Goal: Information Seeking & Learning: Learn about a topic

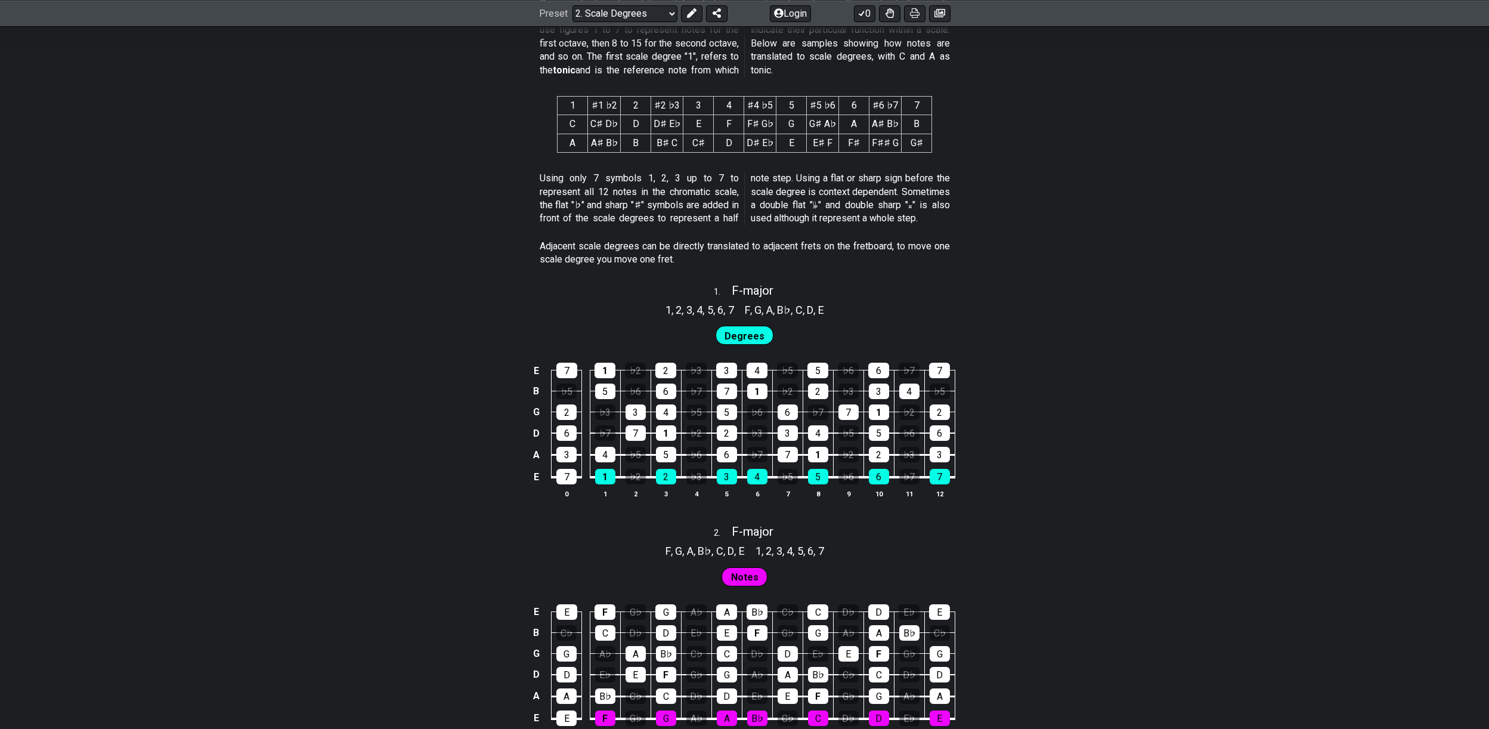
scroll to position [841, 0]
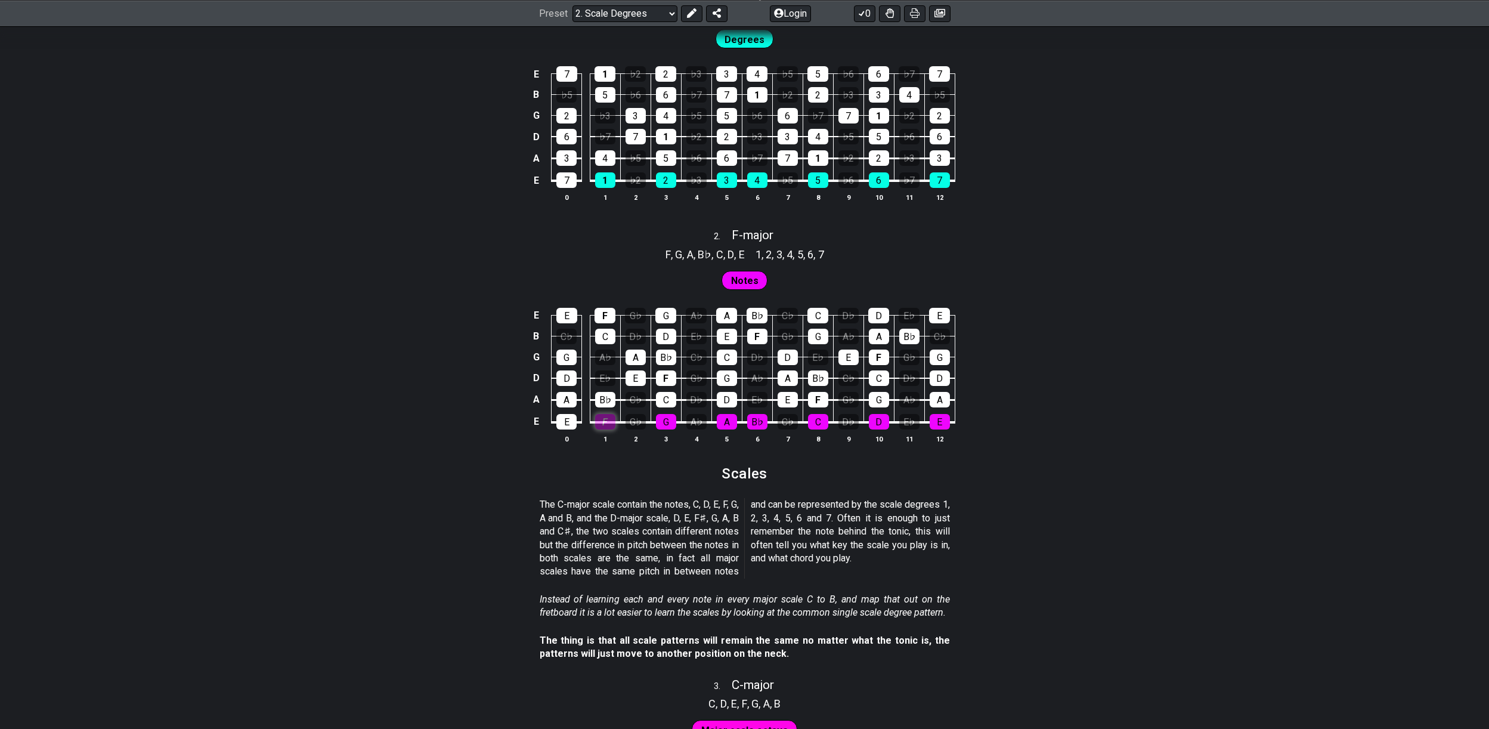
click at [608, 422] on div "F" at bounding box center [605, 422] width 20 height 16
click at [598, 420] on div "F" at bounding box center [605, 422] width 20 height 16
click at [736, 273] on span "Notes" at bounding box center [744, 280] width 27 height 17
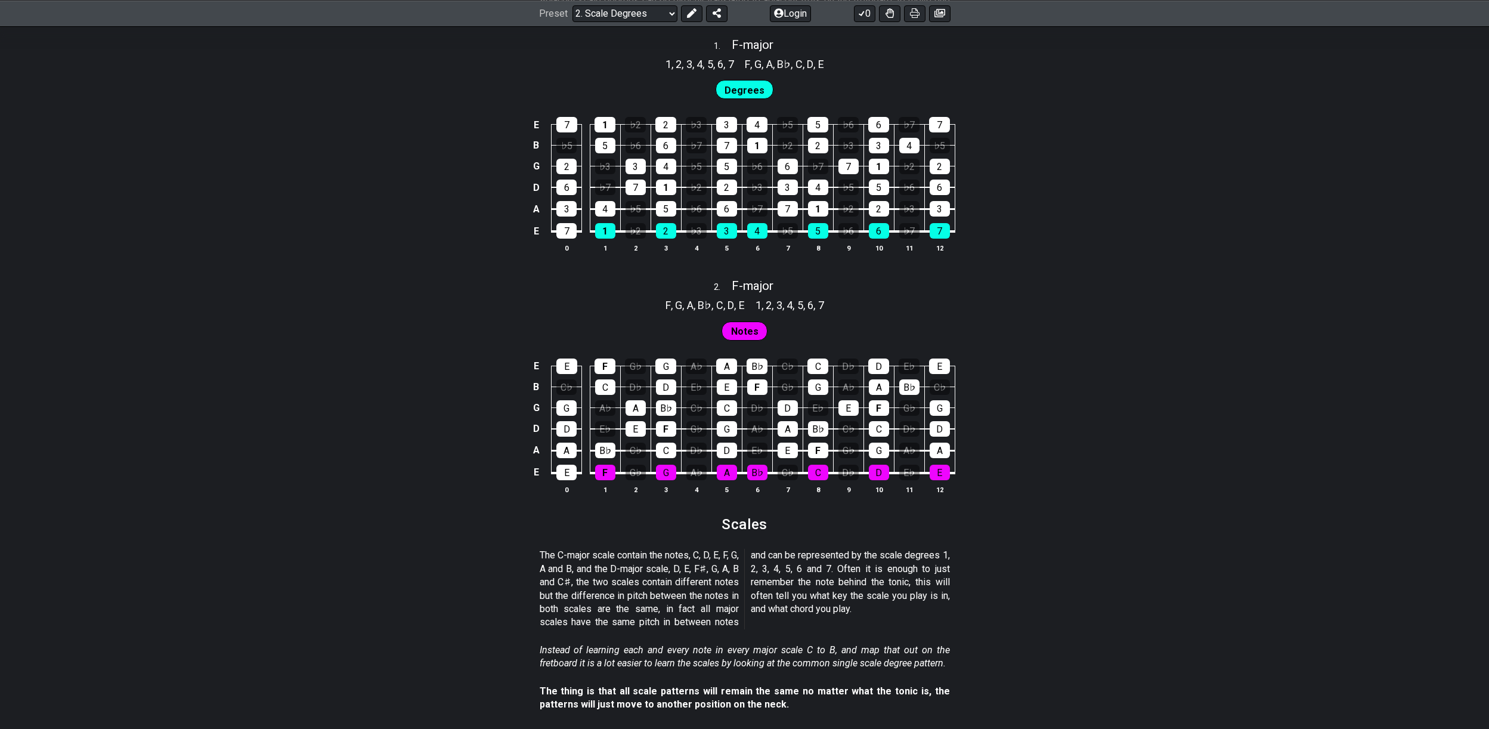
scroll to position [746, 0]
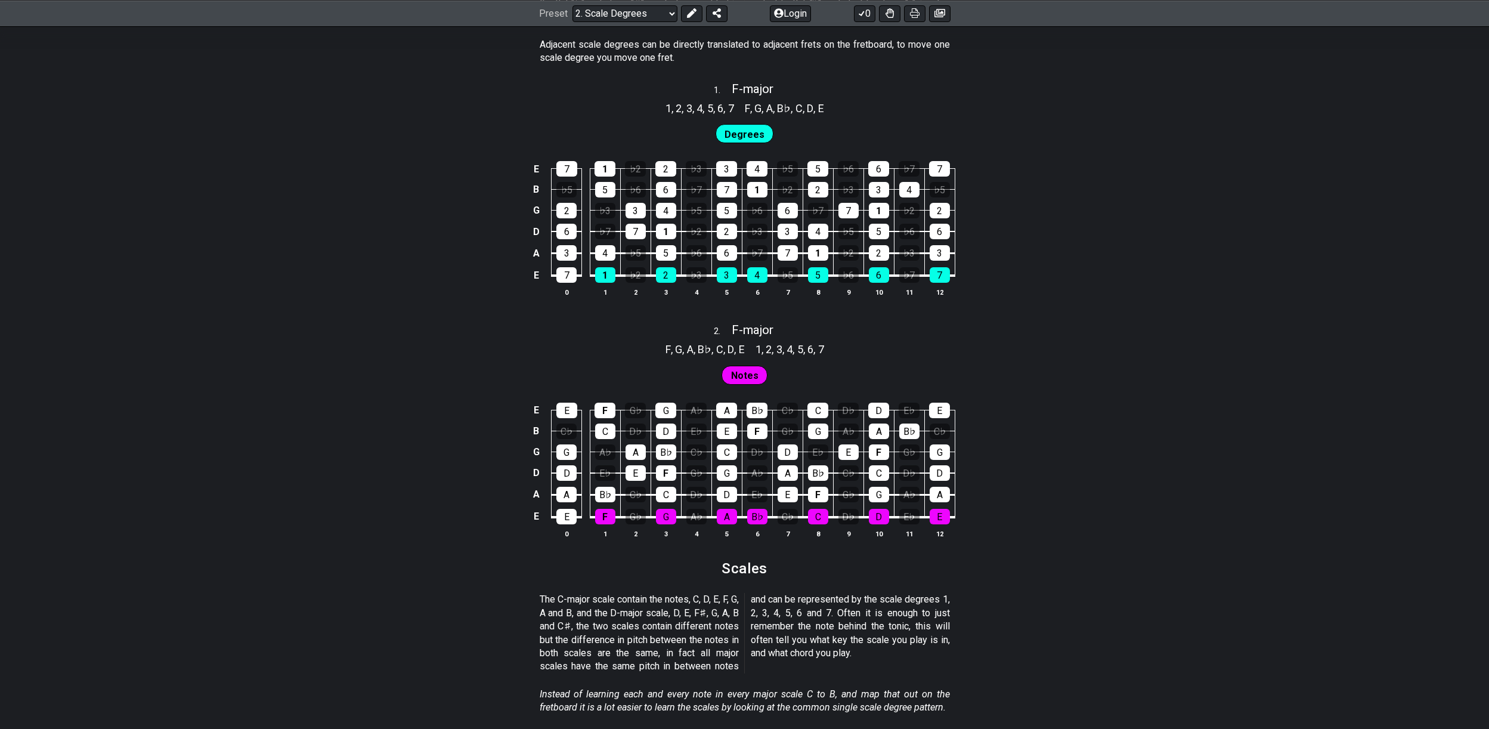
click at [759, 131] on span "Degrees" at bounding box center [745, 134] width 40 height 17
click at [694, 276] on div "♭3" at bounding box center [696, 275] width 20 height 16
click at [694, 252] on div "♭6" at bounding box center [696, 253] width 20 height 16
click at [636, 277] on div "♭2" at bounding box center [636, 275] width 20 height 16
click at [634, 411] on div "G♭" at bounding box center [635, 411] width 21 height 16
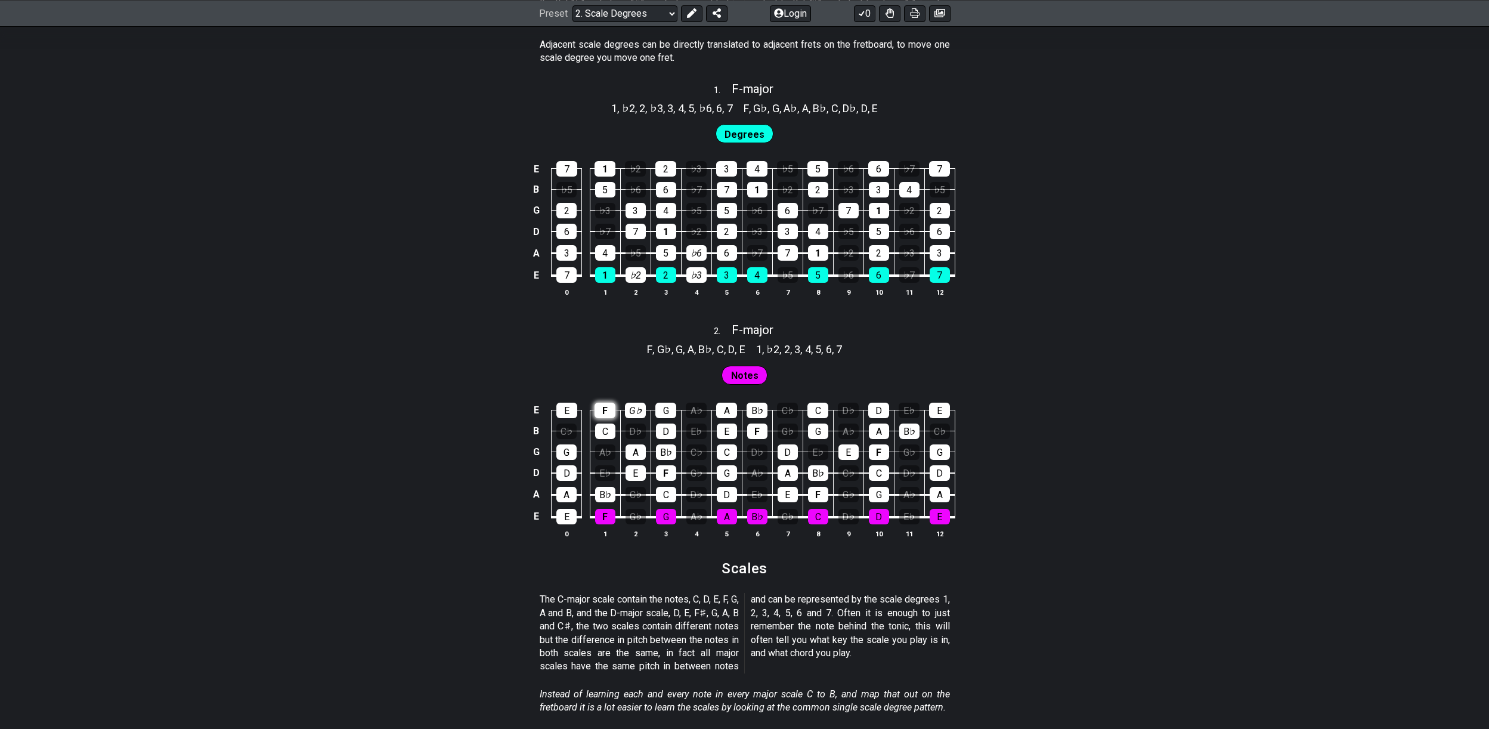
click at [601, 412] on div "F" at bounding box center [605, 411] width 21 height 16
click at [669, 410] on div "G" at bounding box center [665, 411] width 21 height 16
click at [750, 122] on div "Degrees" at bounding box center [744, 134] width 63 height 24
click at [746, 132] on span "Degrees" at bounding box center [745, 134] width 40 height 17
click at [642, 277] on div "♭2" at bounding box center [636, 275] width 20 height 16
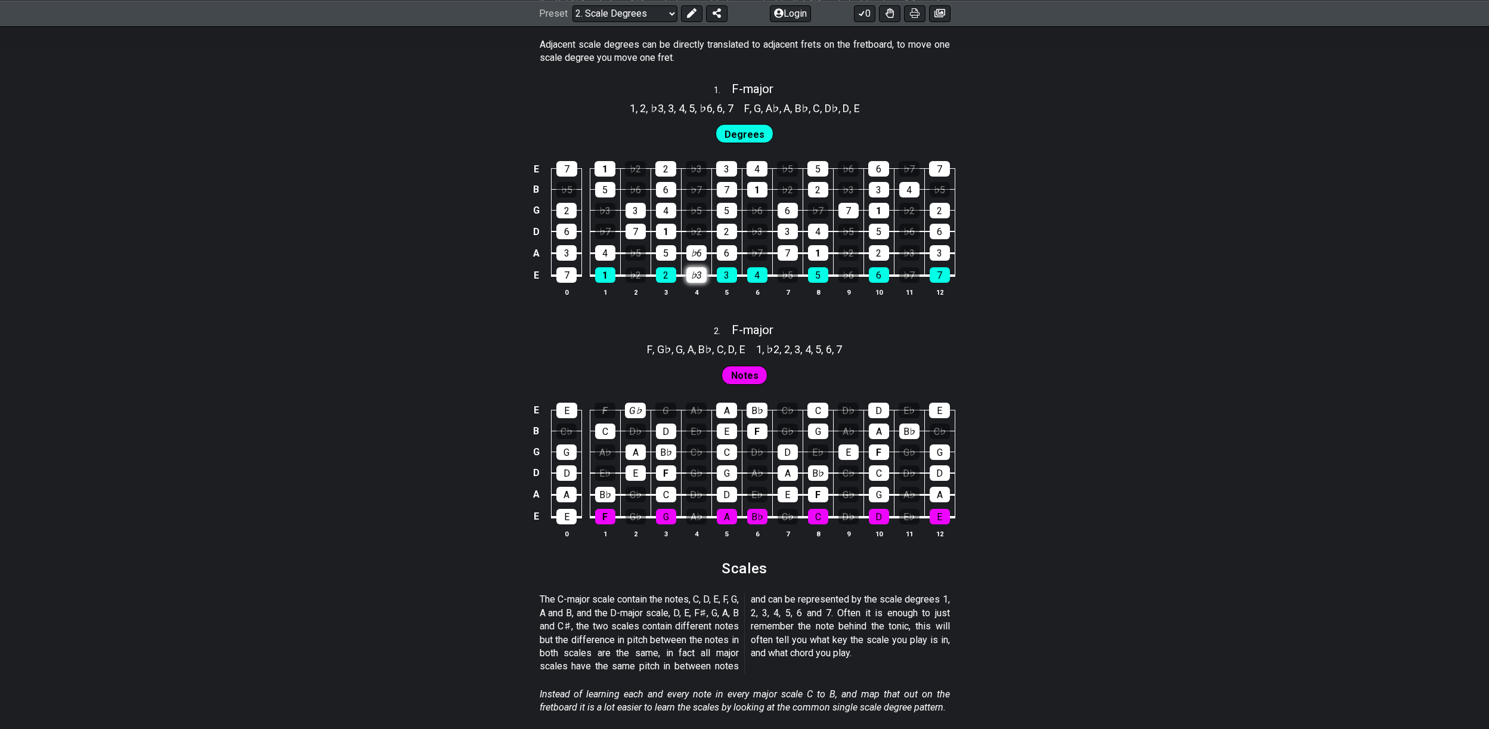
click at [699, 276] on div "♭3" at bounding box center [696, 275] width 20 height 16
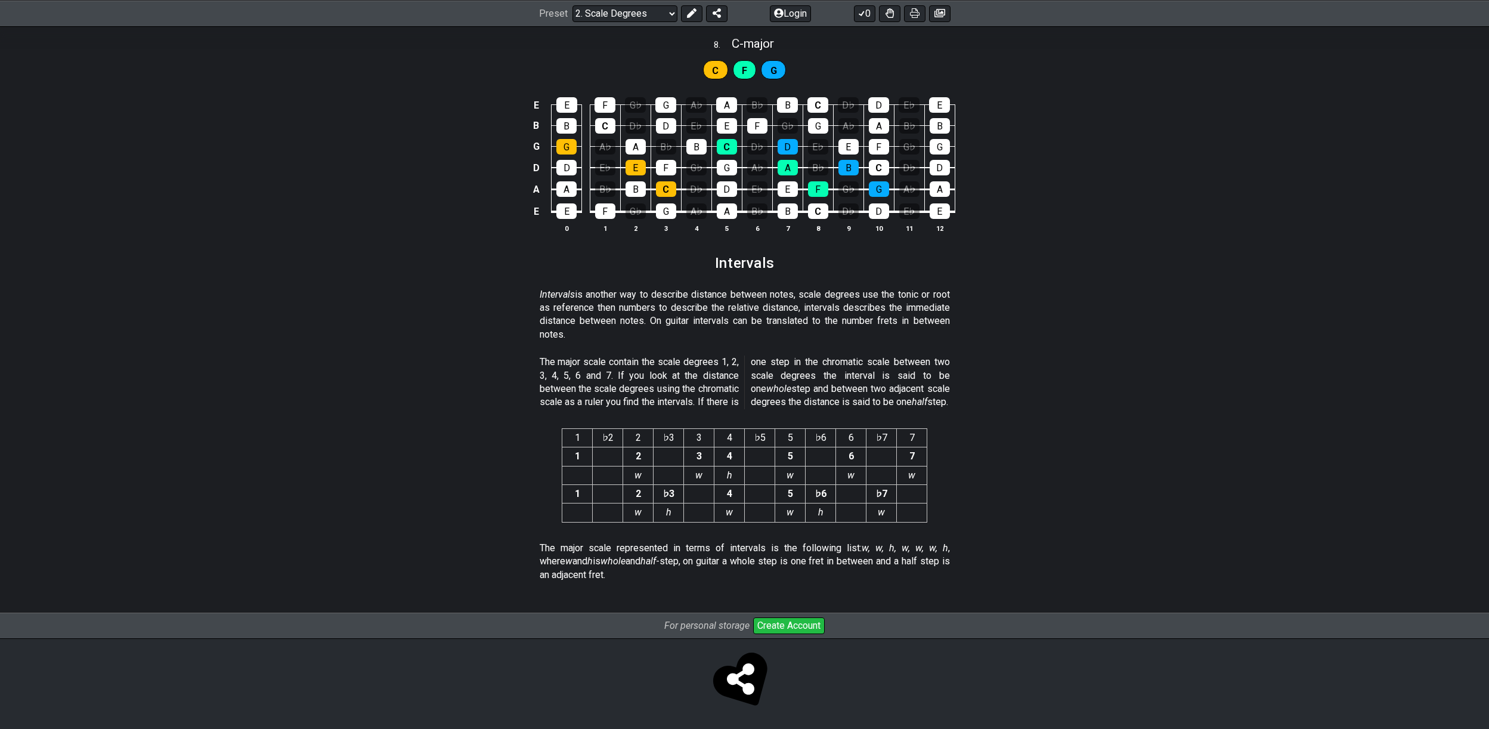
scroll to position [2868, 0]
click at [791, 621] on button "Create Account" at bounding box center [789, 623] width 72 height 17
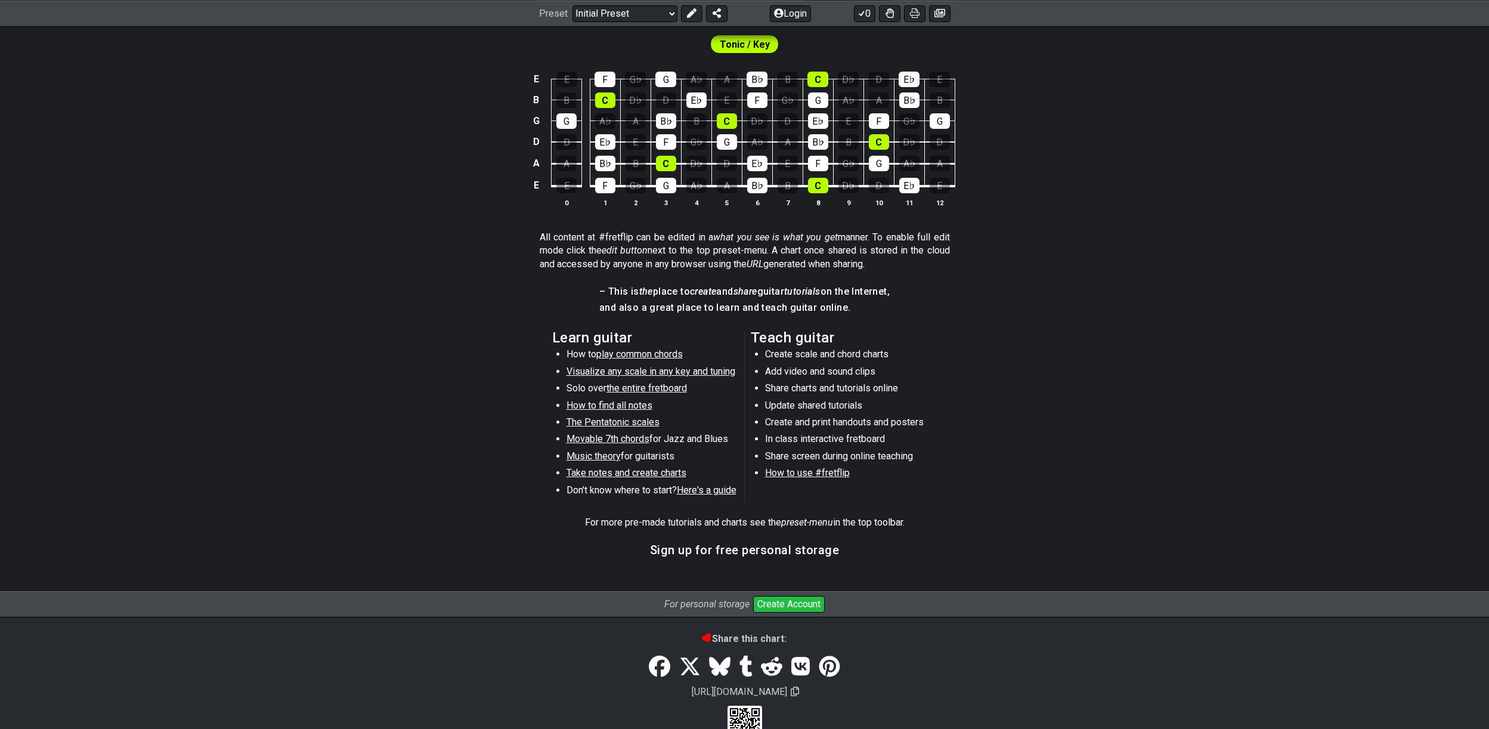
scroll to position [403, 0]
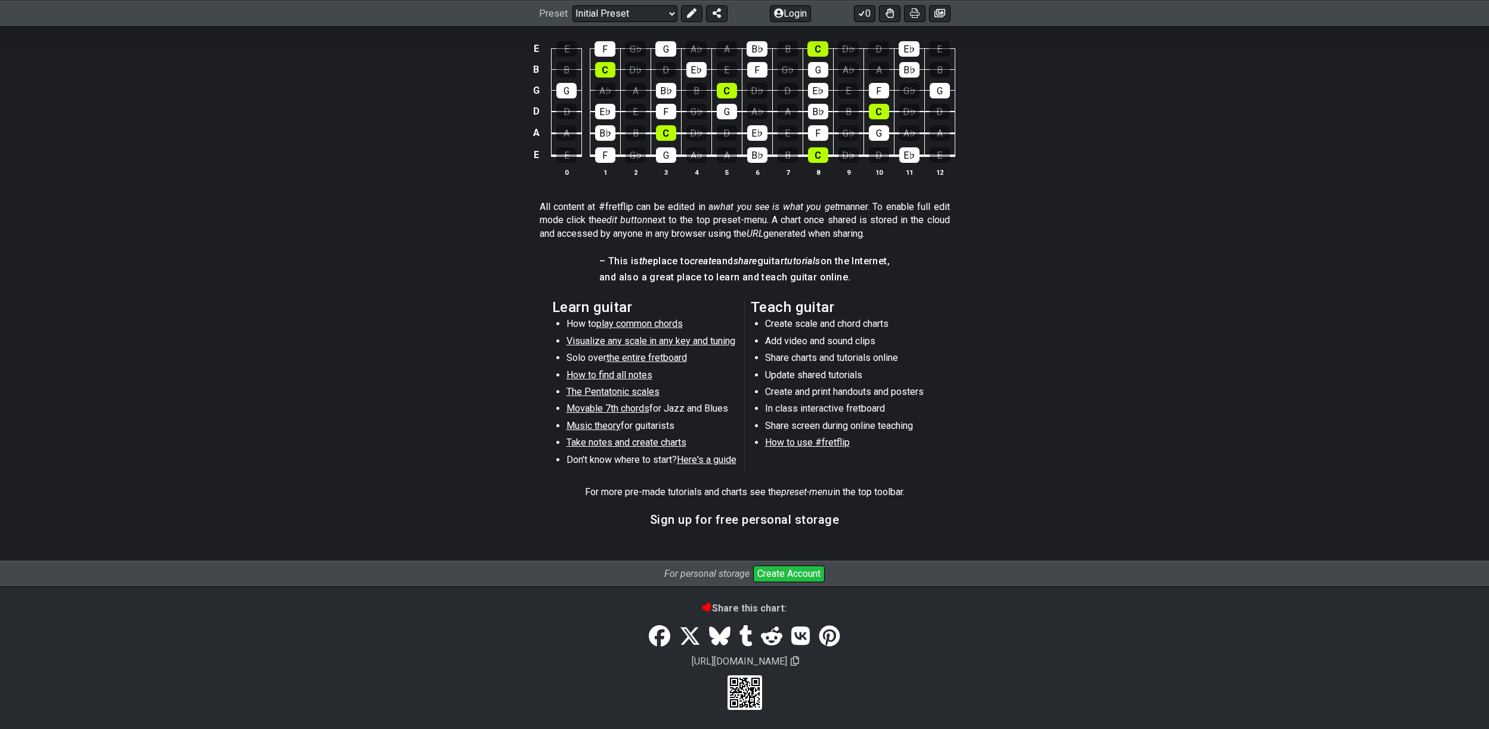
click at [718, 573] on icon "For personal storage" at bounding box center [706, 573] width 85 height 11
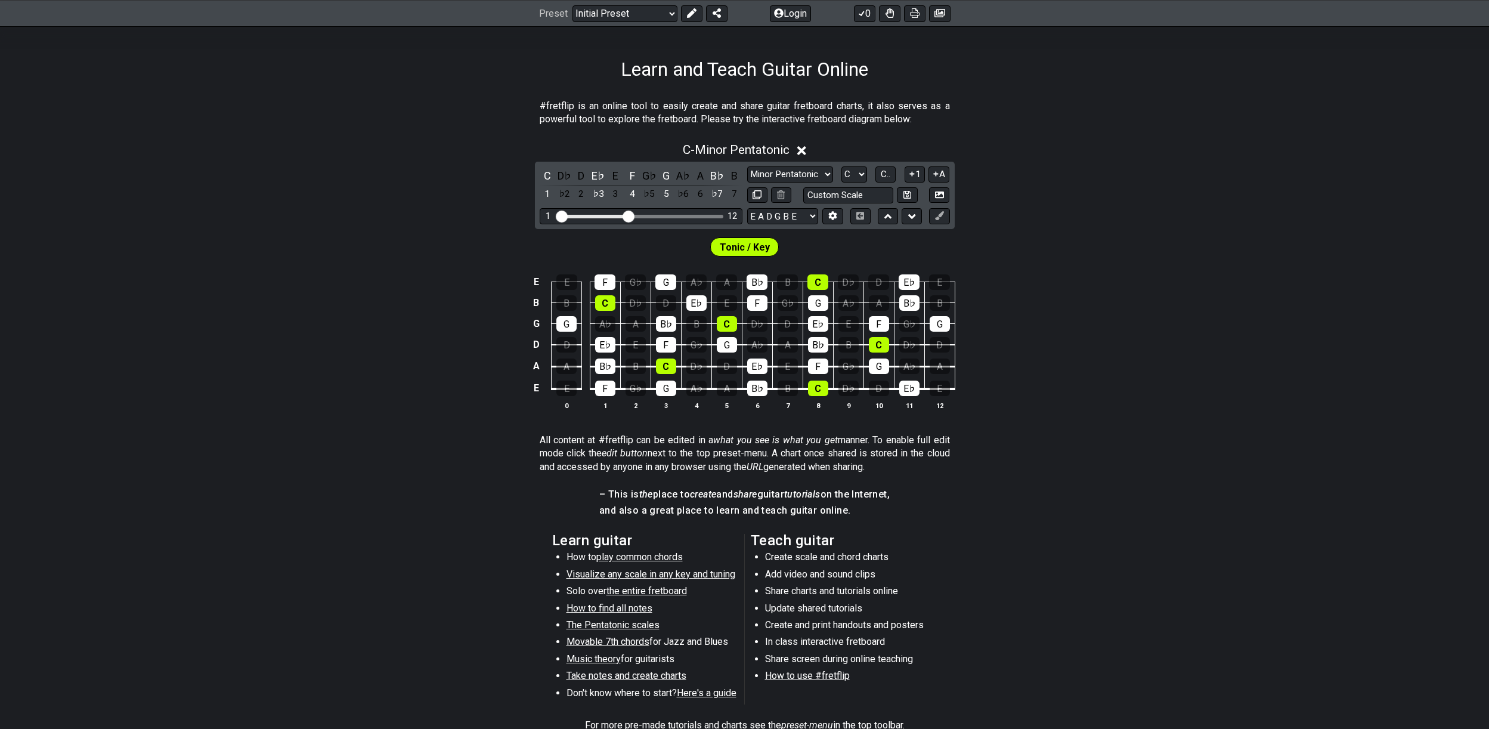
scroll to position [7, 0]
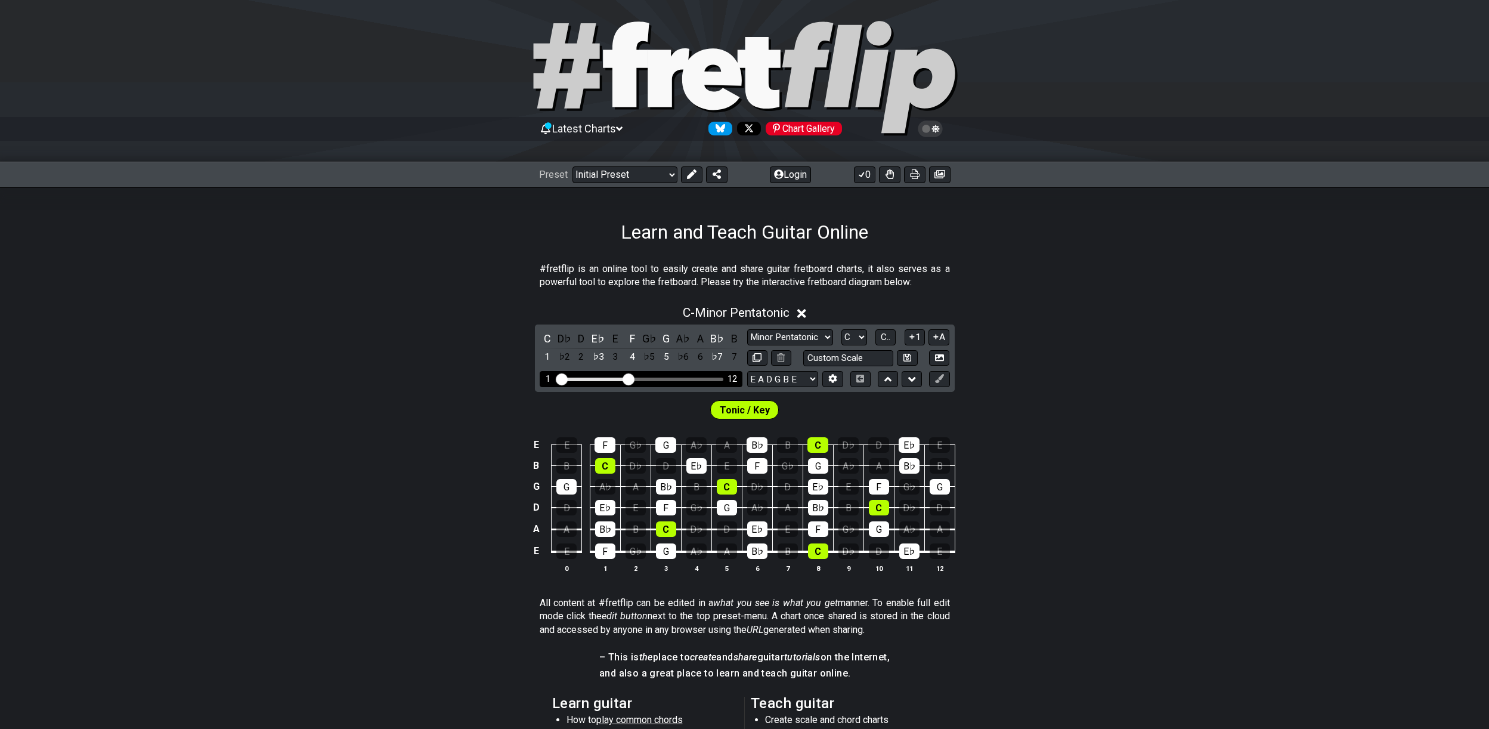
click at [602, 378] on div "Visible fret range" at bounding box center [592, 380] width 69 height 4
drag, startPoint x: 629, startPoint y: 378, endPoint x: 616, endPoint y: 375, distance: 12.7
click at [616, 378] on input "Visible fret range" at bounding box center [640, 378] width 169 height 0
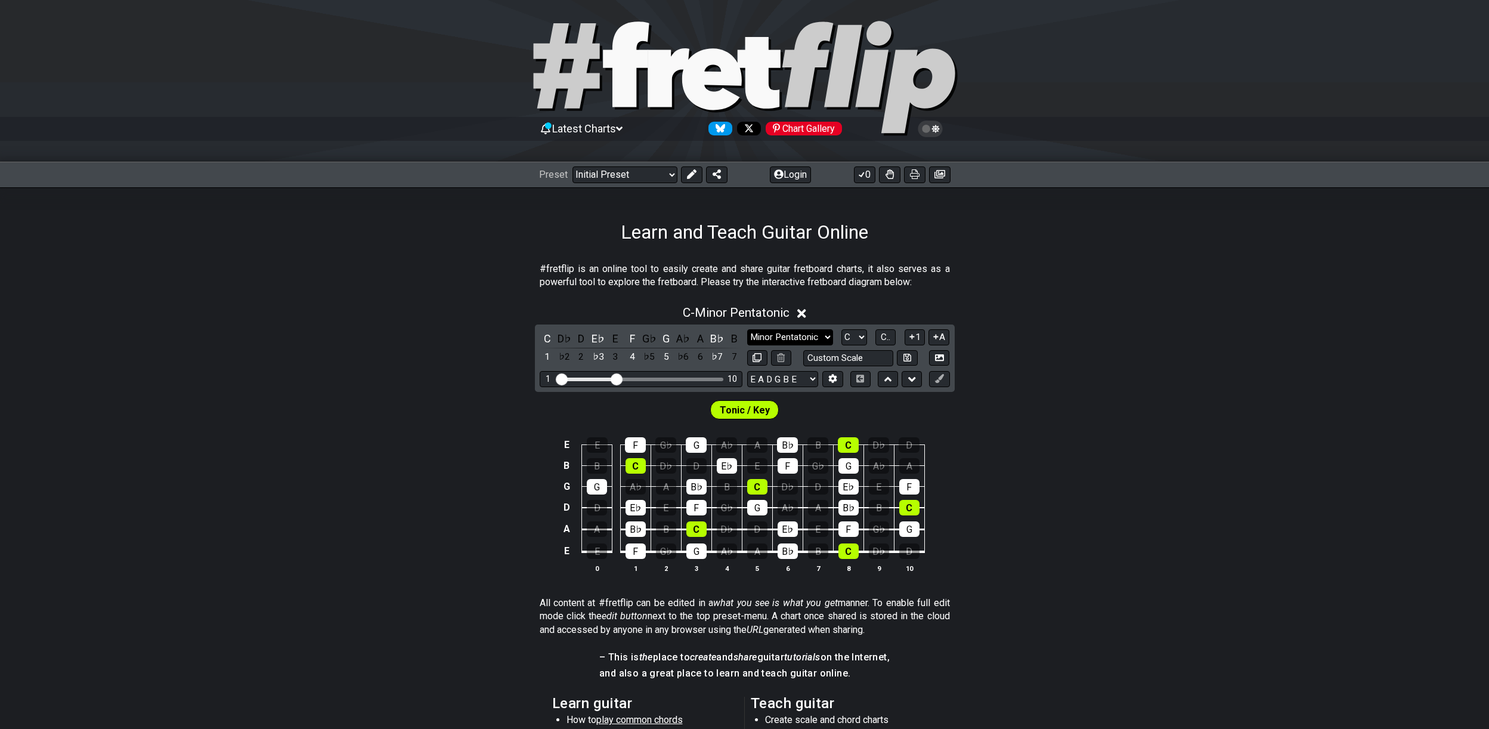
click at [799, 336] on select "Minor Pentatonic Click to edit Minor Pentatonic Major Pentatonic Minor Blues Ma…" at bounding box center [790, 337] width 86 height 16
click at [862, 335] on select "A♭ A A♯ B♭ B C C♯ D♭ D D♯ E♭ E F F♯ G♭ G G♯" at bounding box center [854, 337] width 26 height 16
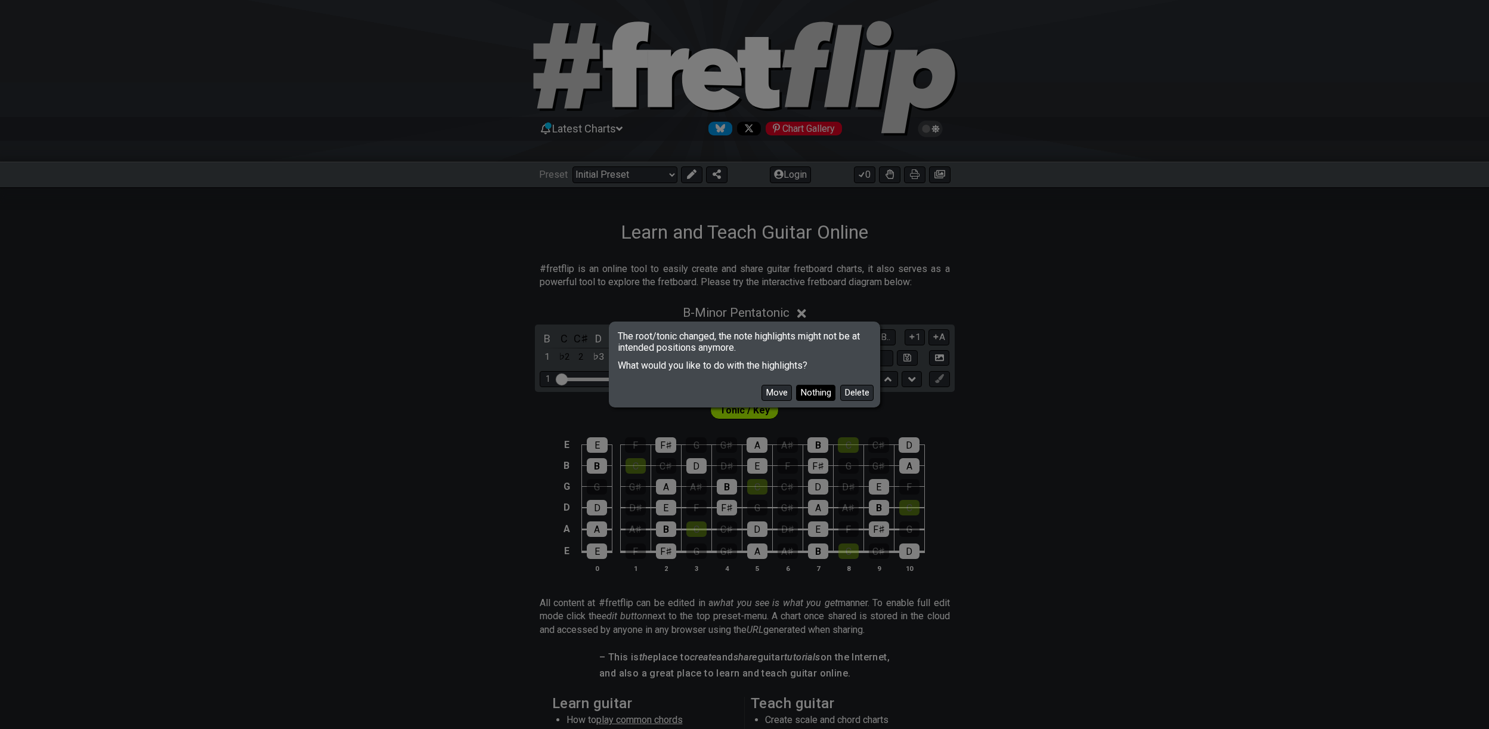
click at [823, 394] on button "Nothing" at bounding box center [815, 393] width 39 height 16
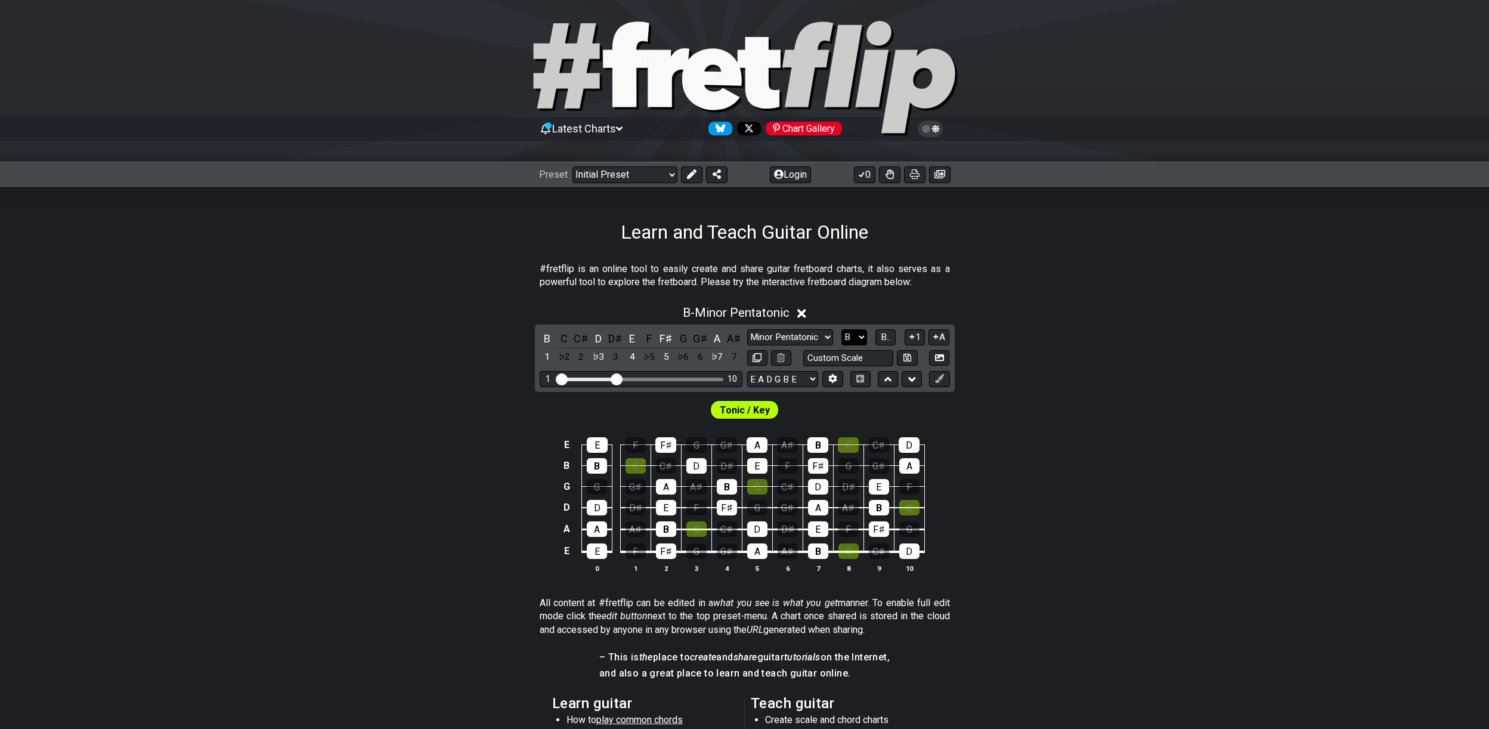
click at [858, 338] on select "A♭ A A♯ B♭ B C C♯ D♭ D D♯ E♭ E F F♯ G♭ G G♯" at bounding box center [854, 337] width 26 height 16
select select "C"
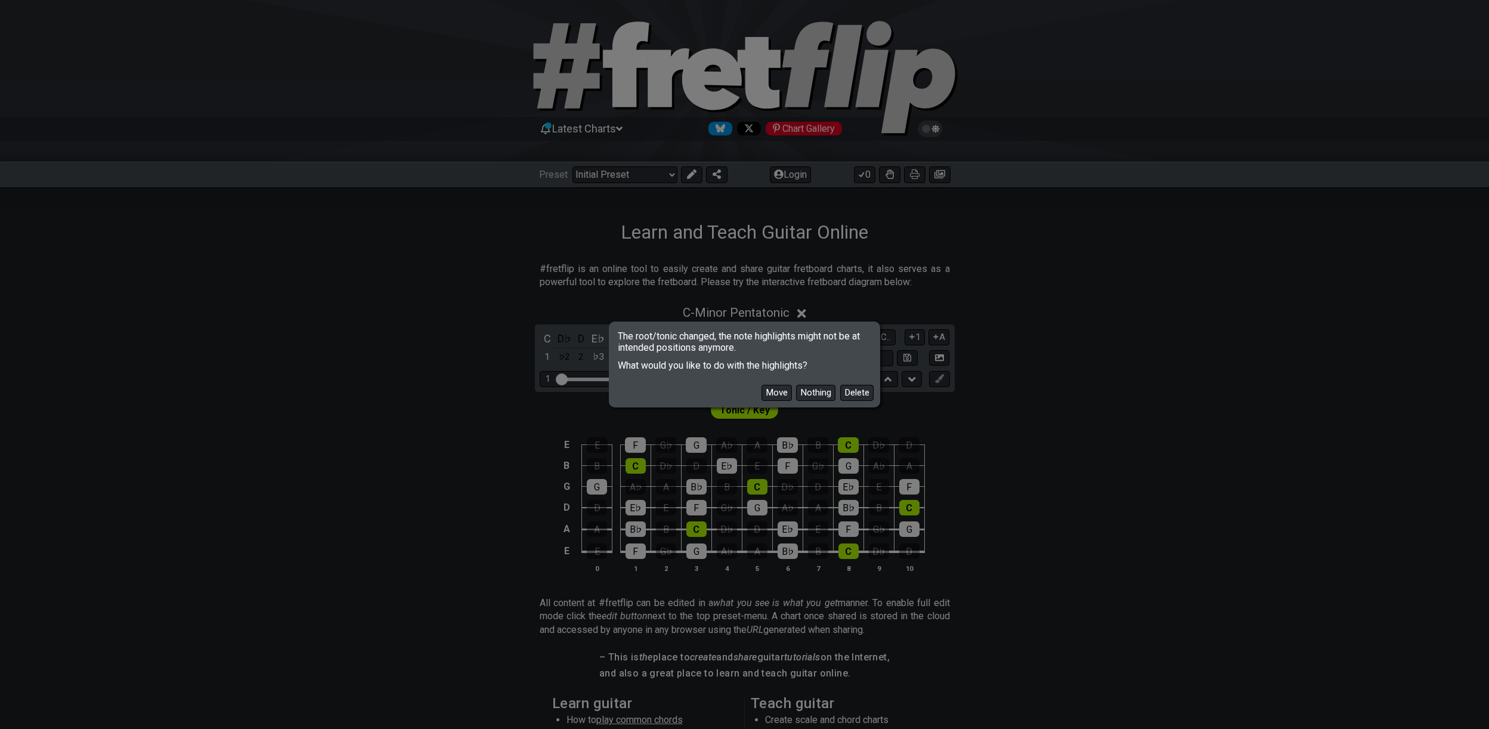
click at [772, 394] on button "Move" at bounding box center [777, 393] width 30 height 16
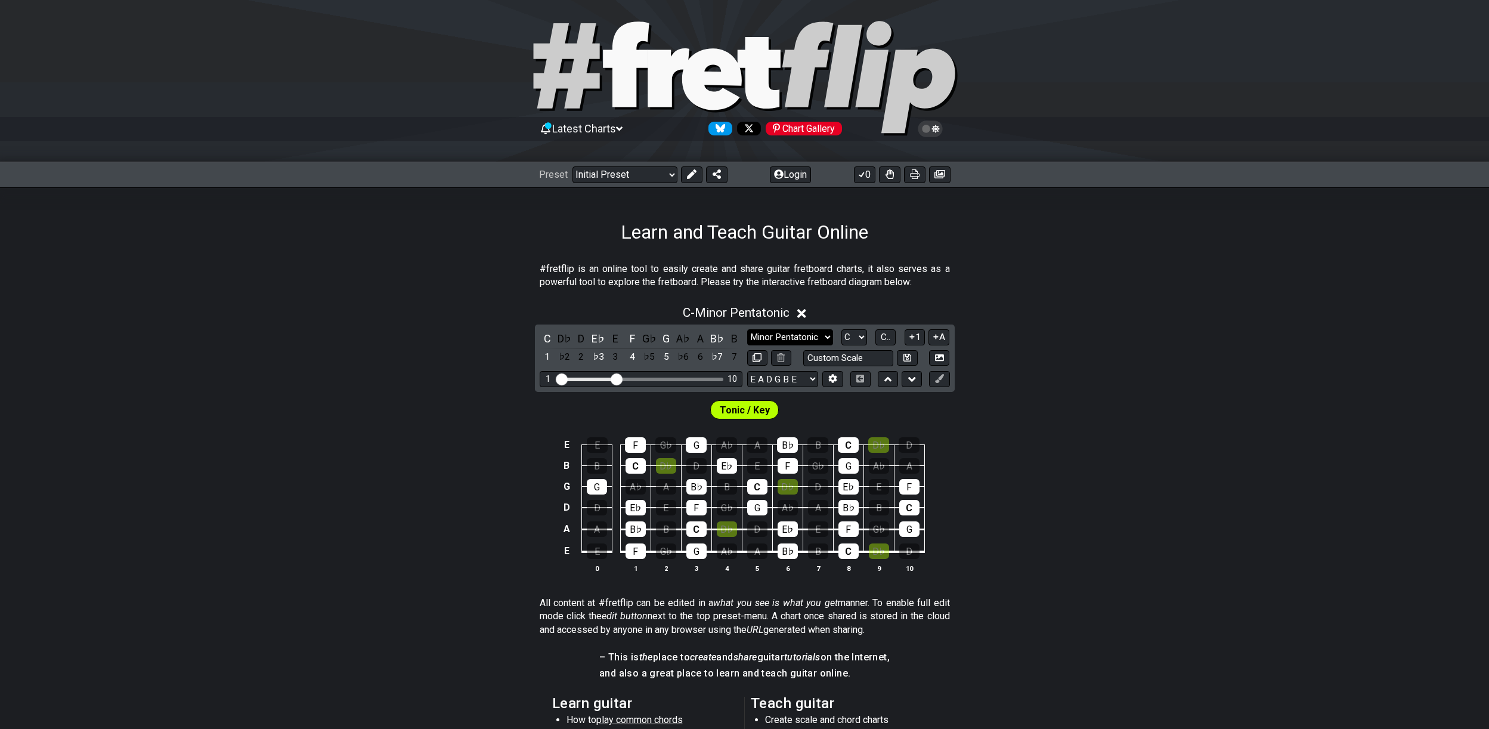
click at [812, 333] on select "Minor Pentatonic Click to edit Minor Pentatonic Major Pentatonic Minor Blues Ma…" at bounding box center [790, 337] width 86 height 16
select select "Major"
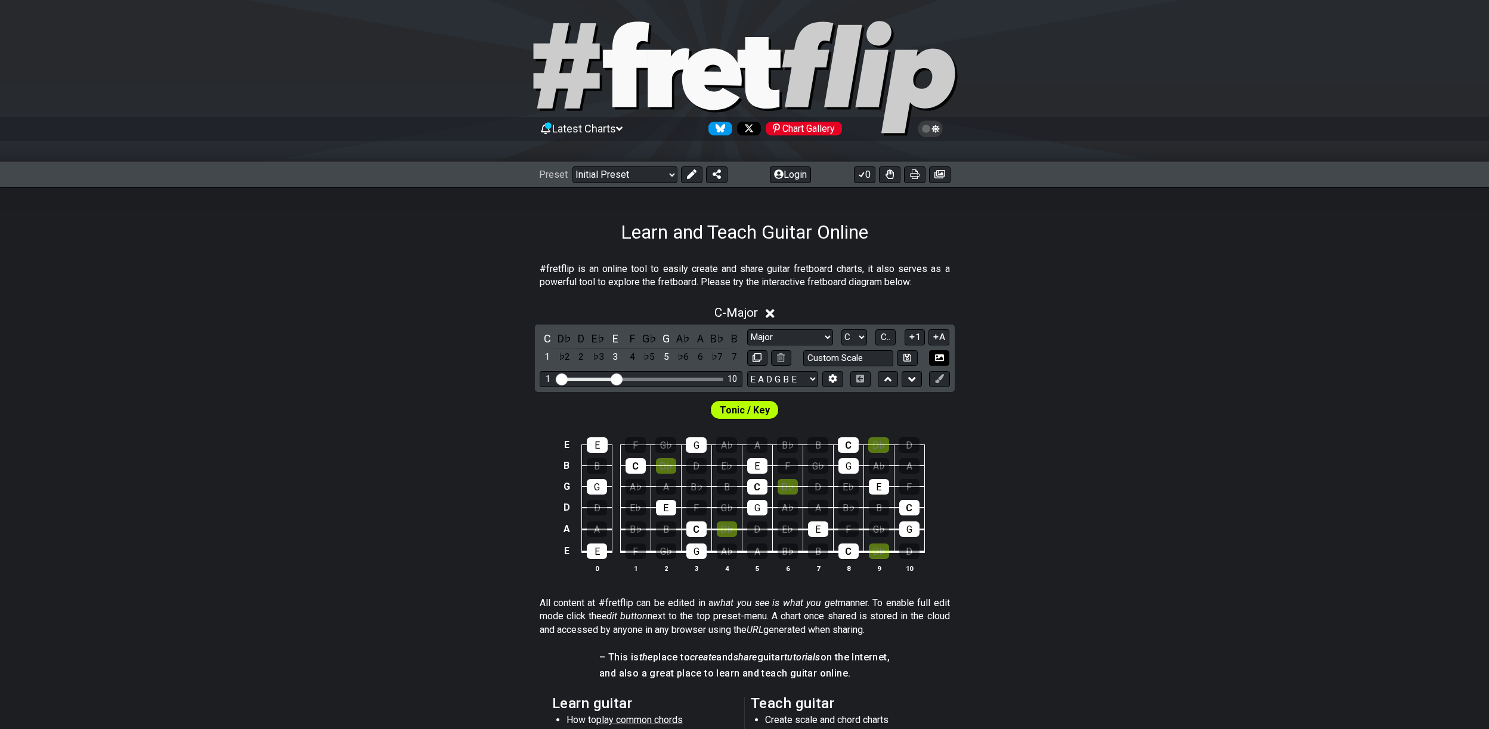
click at [935, 358] on icon at bounding box center [939, 357] width 9 height 7
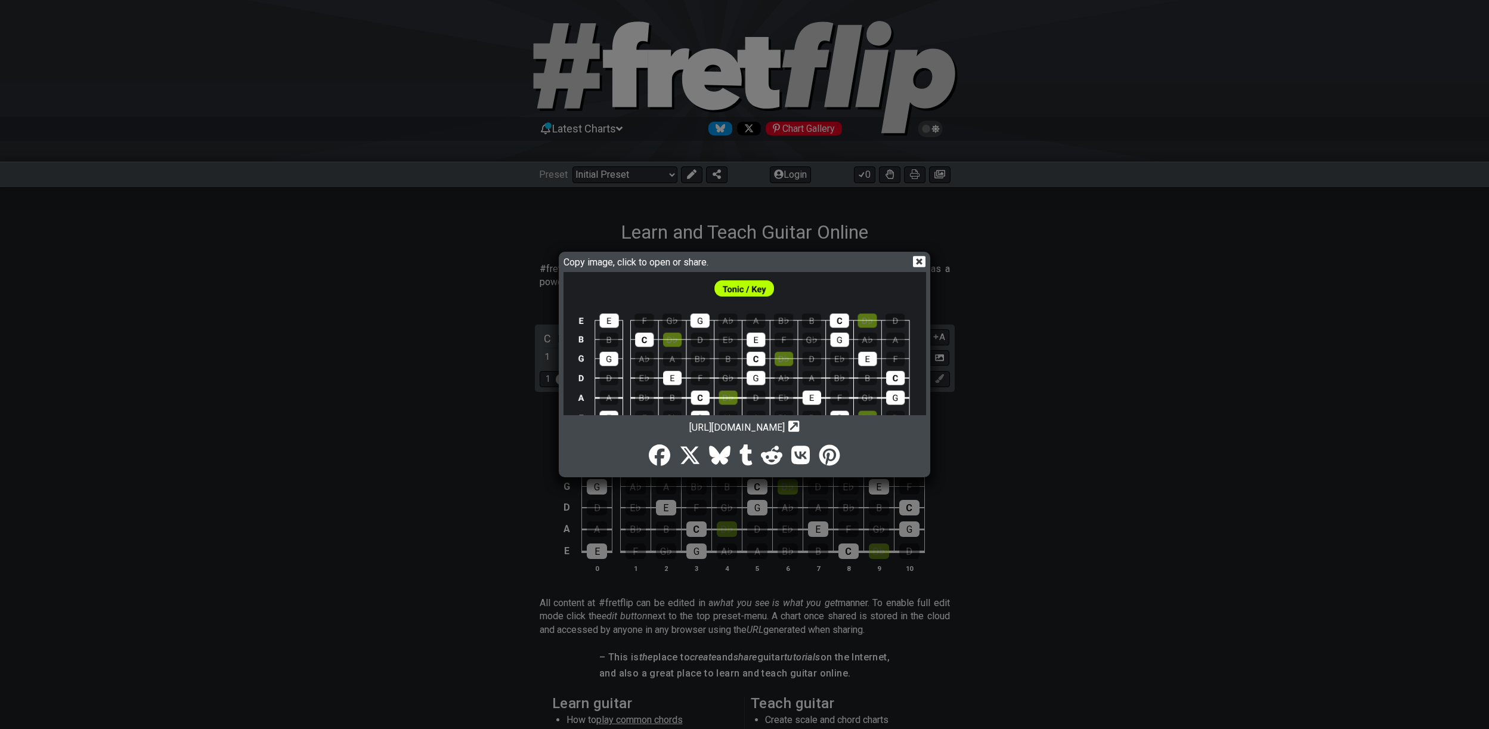
click at [739, 286] on img at bounding box center [745, 362] width 363 height 181
click at [917, 263] on icon at bounding box center [919, 261] width 13 height 13
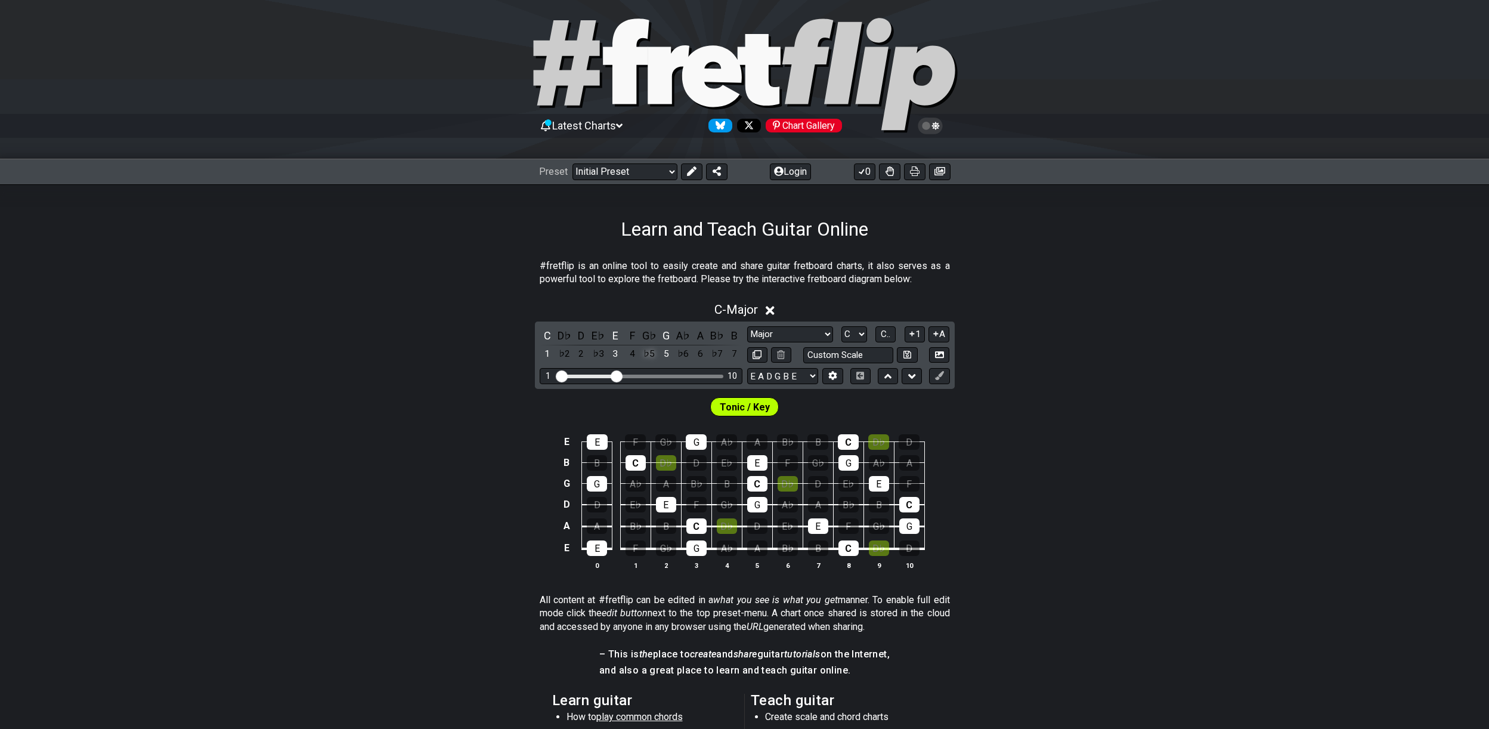
scroll to position [12, 0]
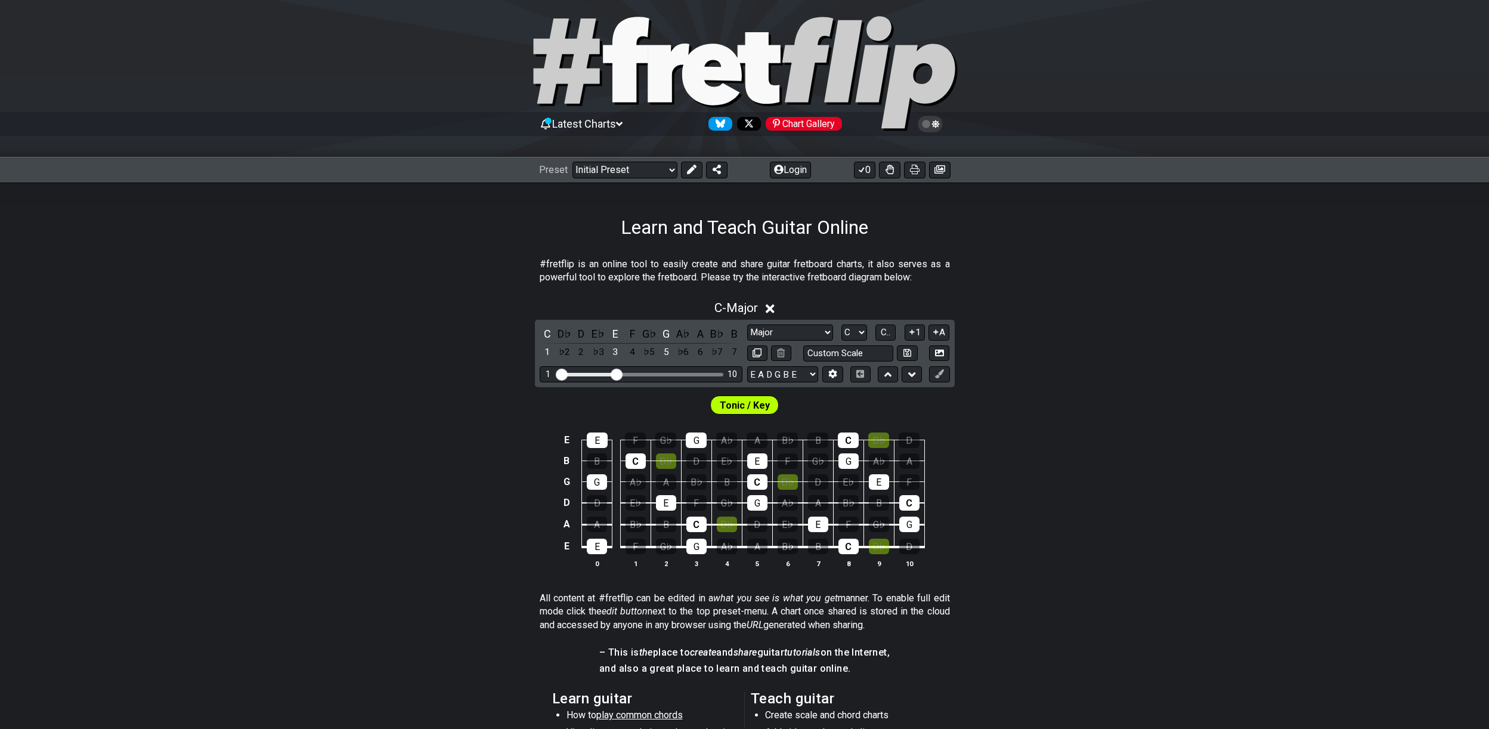
click at [1043, 338] on div "C - Major C D♭ D E♭ E F G♭ G A♭ A B♭ B 1 ♭2 2 ♭3 3 4 ♭5 5 ♭6 6 ♭7 7 Minor Penta…" at bounding box center [744, 438] width 1489 height 291
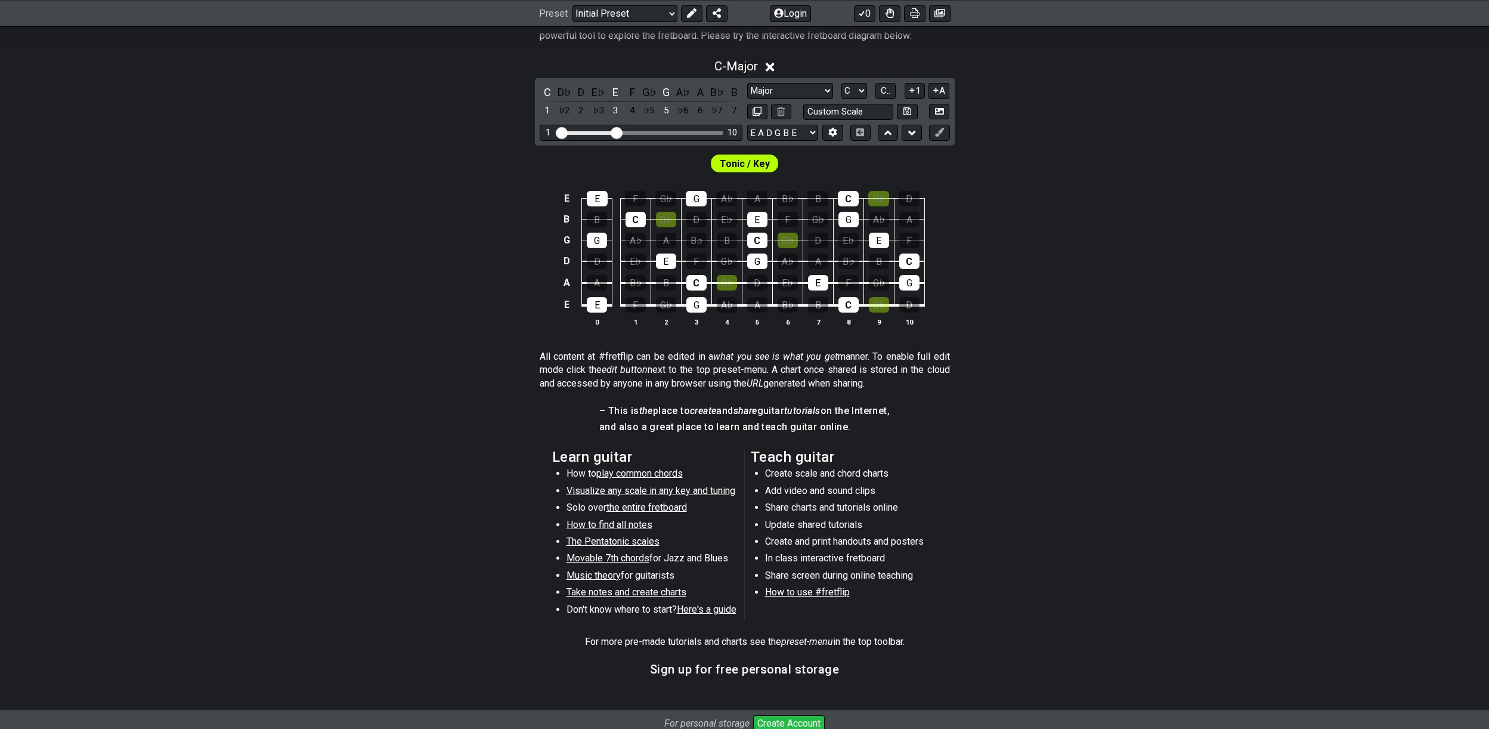
scroll to position [274, 0]
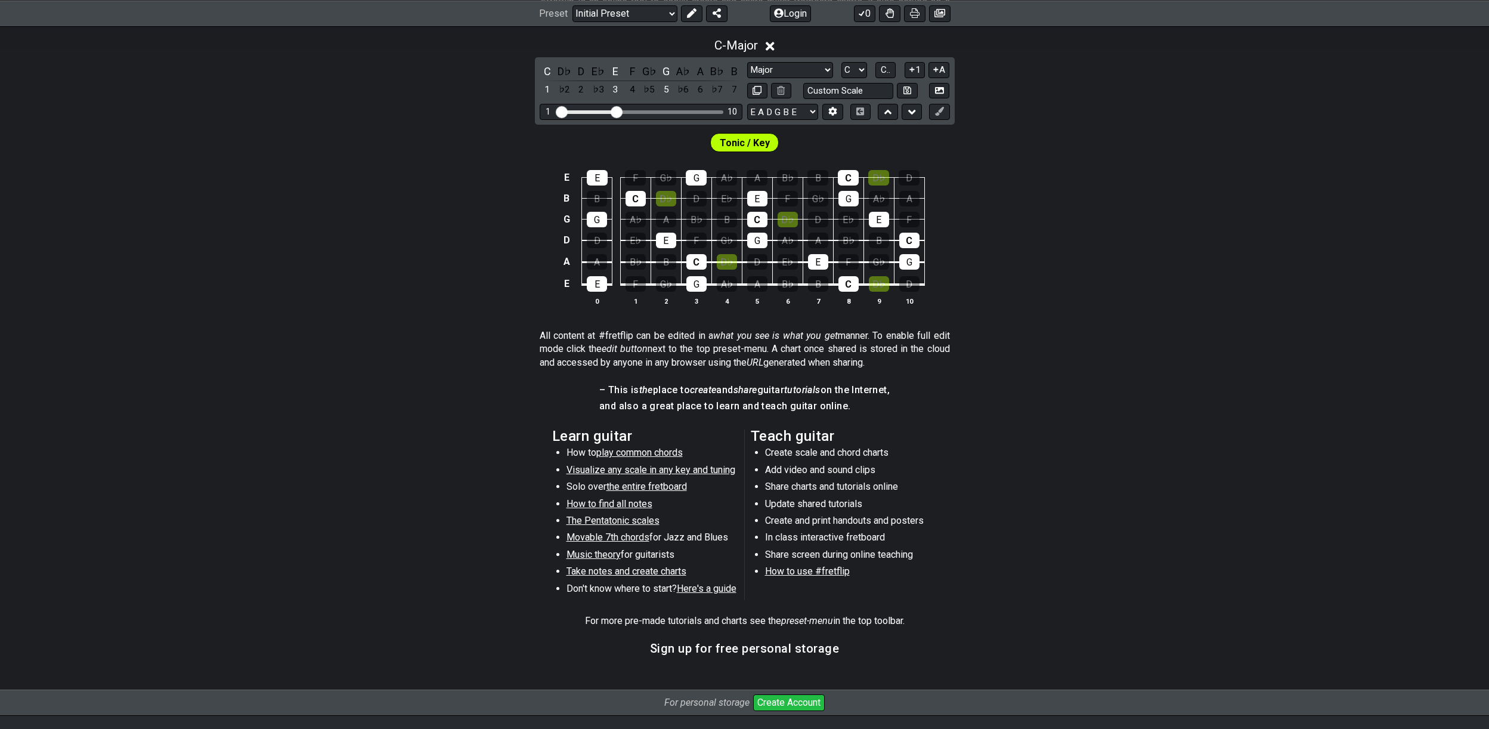
click at [645, 456] on span "play common chords" at bounding box center [639, 452] width 86 height 11
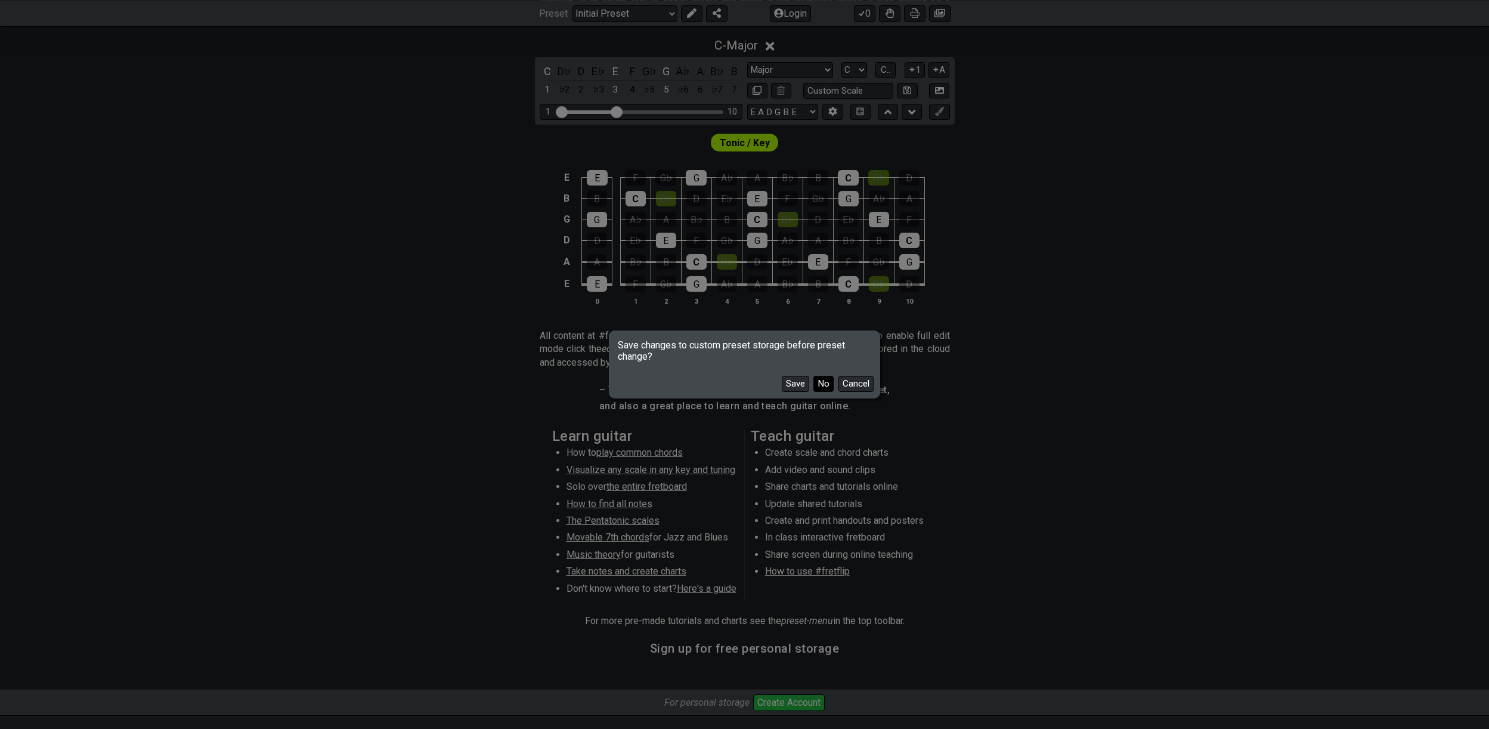
click at [825, 385] on button "No" at bounding box center [823, 384] width 20 height 16
select select "/common-guitar-chords"
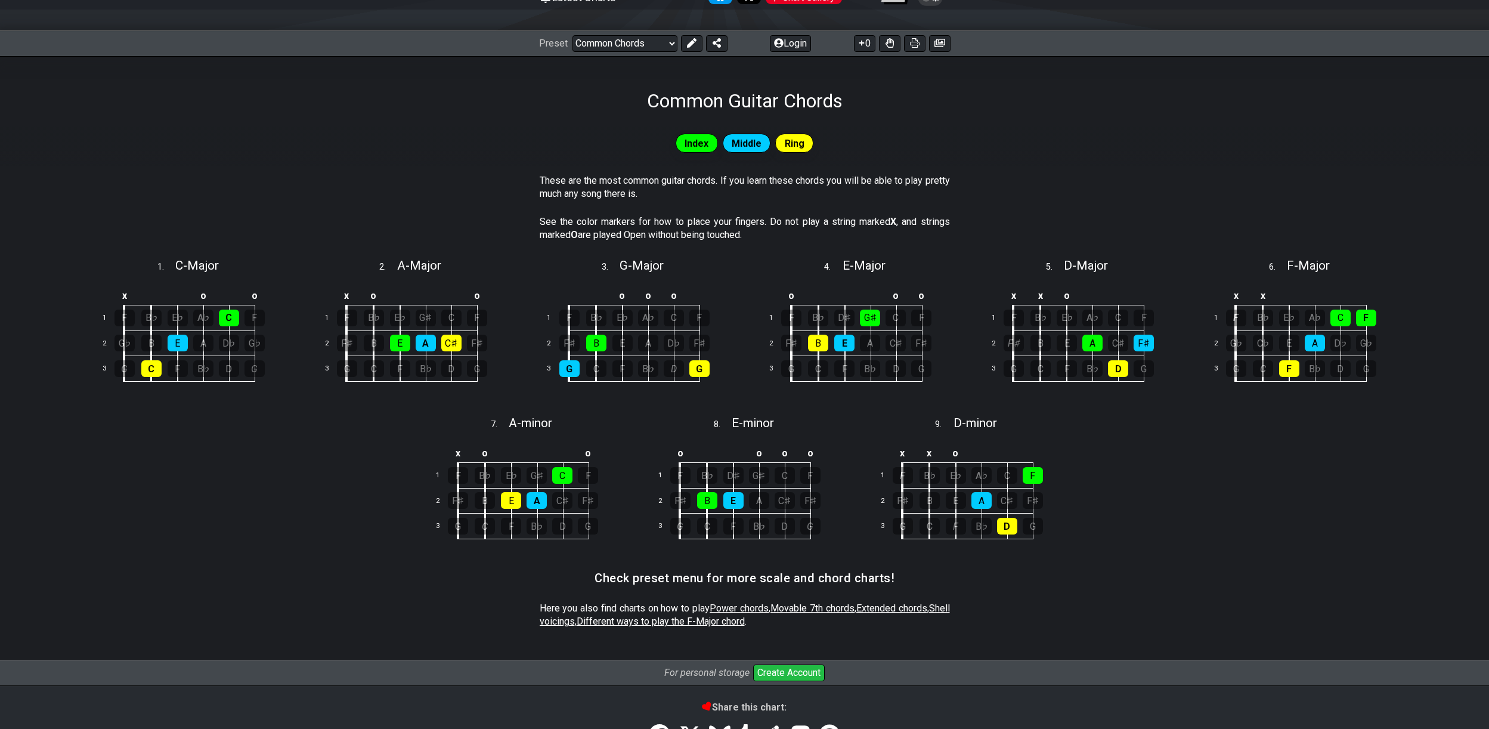
scroll to position [139, 0]
click at [231, 315] on div "C" at bounding box center [229, 317] width 20 height 17
click at [174, 341] on div "E" at bounding box center [178, 342] width 20 height 17
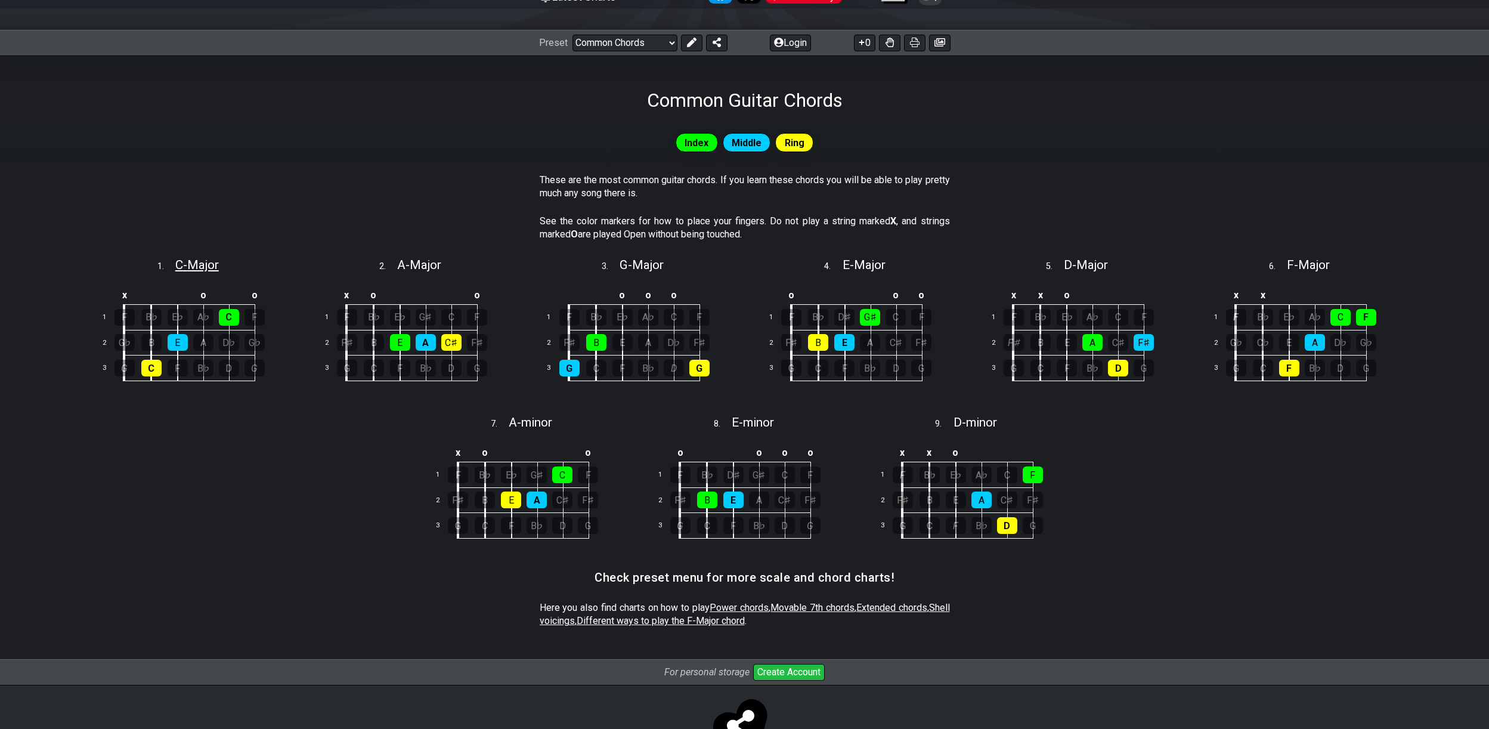
click at [202, 267] on span "C - Major" at bounding box center [197, 265] width 44 height 14
select select "C"
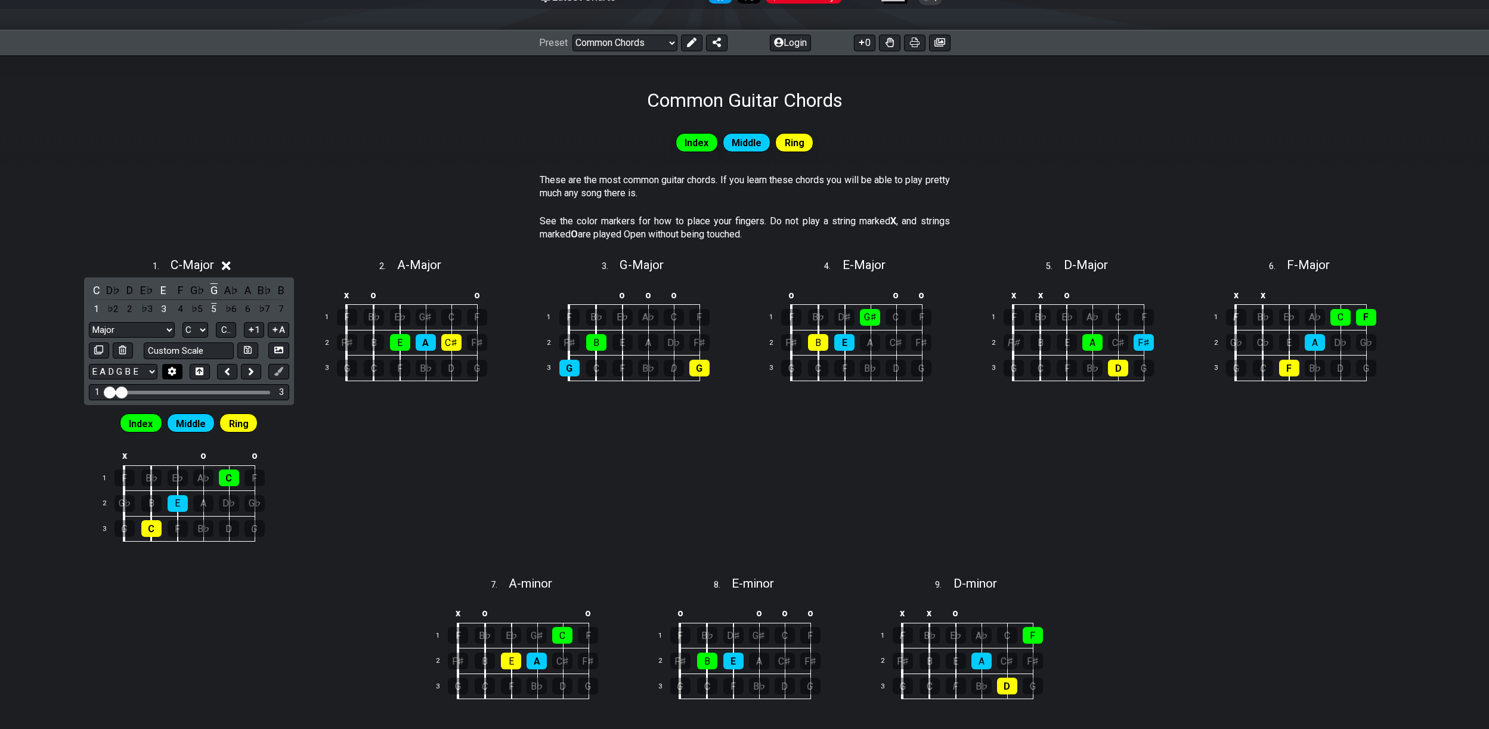
click at [171, 369] on icon at bounding box center [172, 371] width 8 height 9
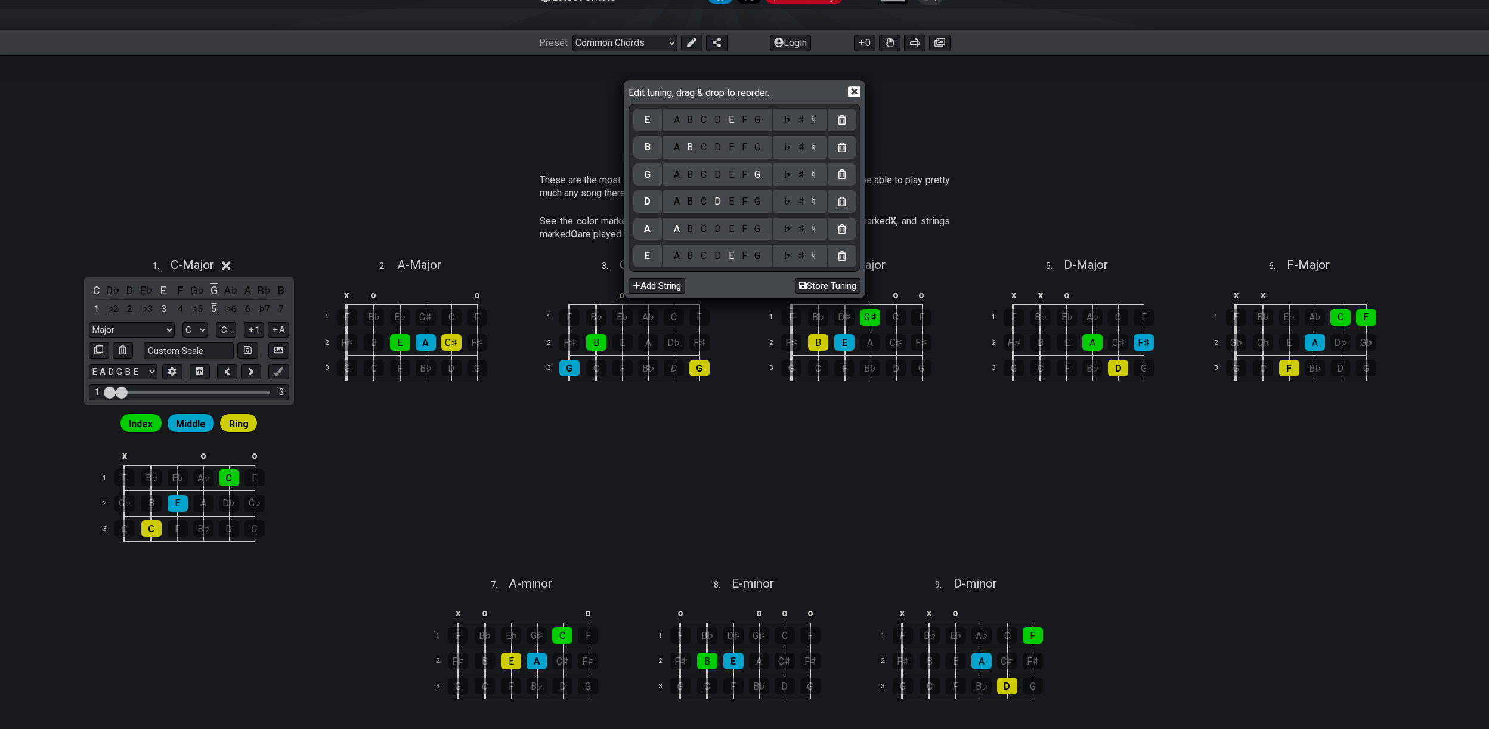
click at [857, 92] on icon at bounding box center [854, 91] width 13 height 13
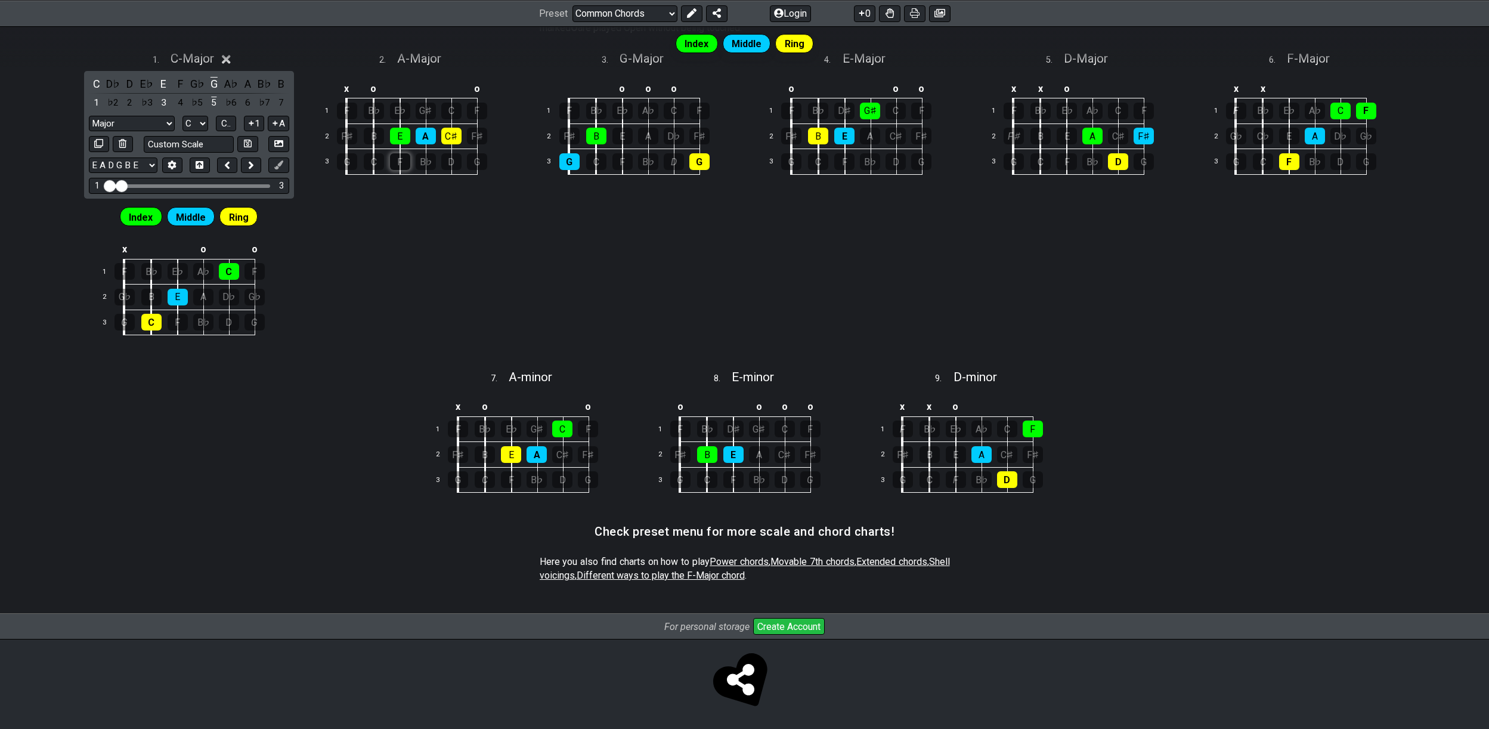
scroll to position [348, 0]
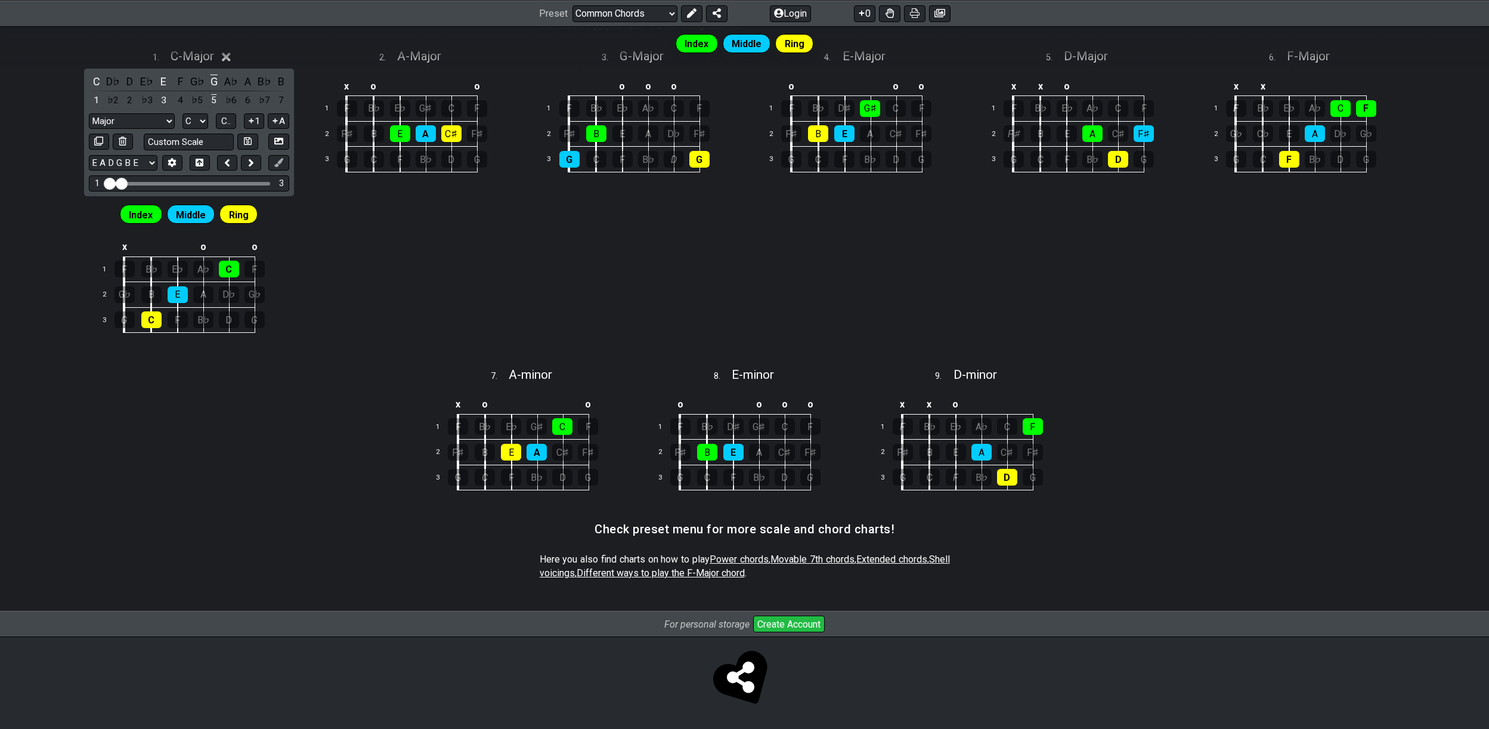
click at [789, 623] on button "Create Account" at bounding box center [789, 623] width 72 height 17
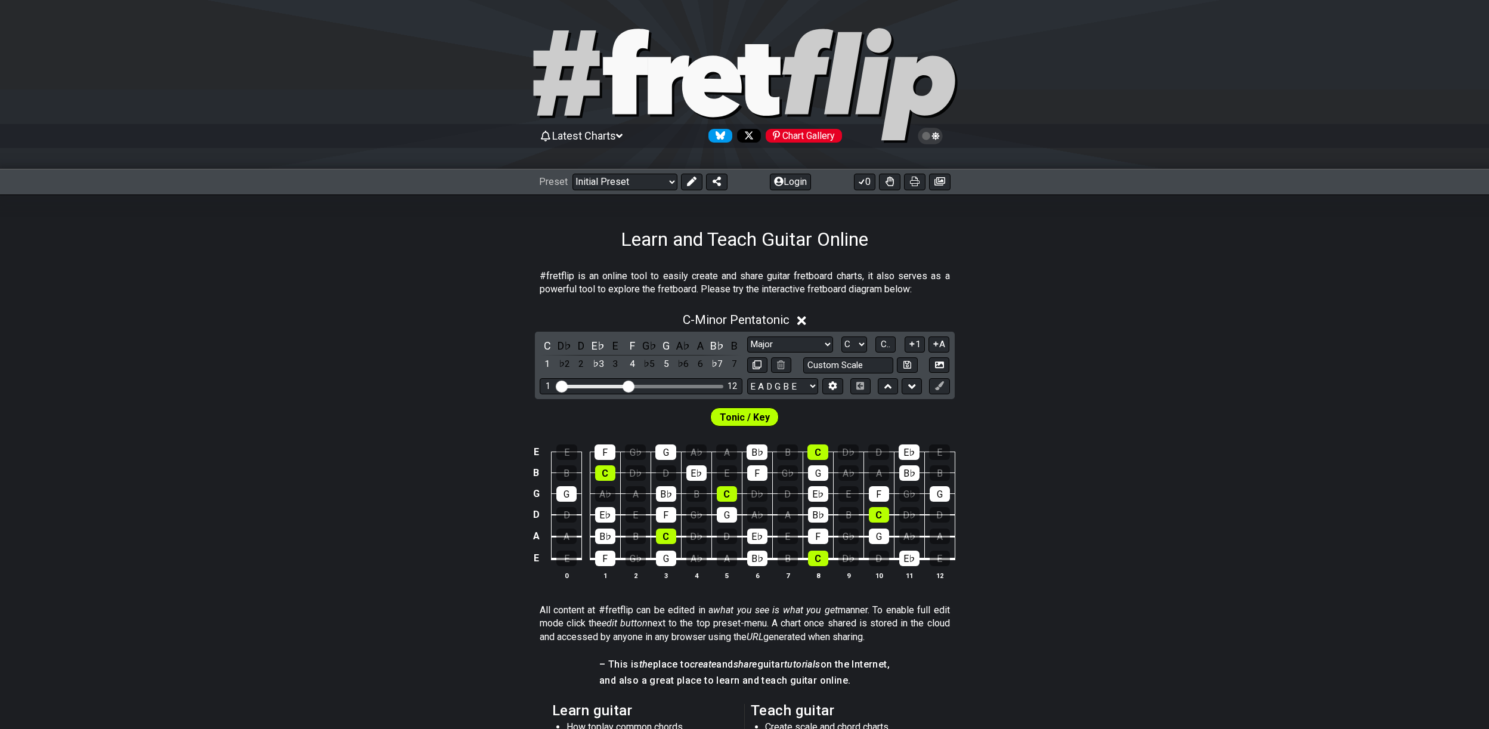
select select "Major"
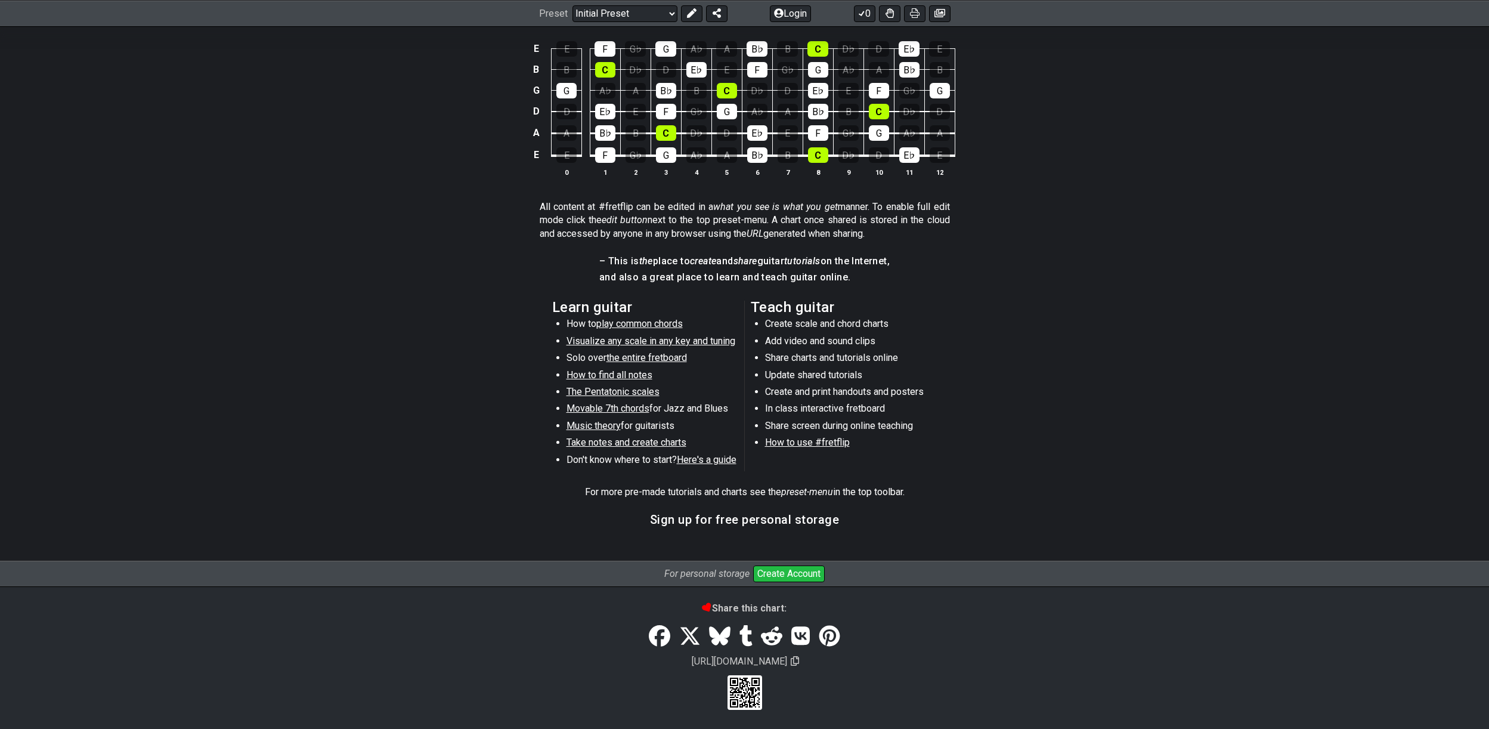
click at [783, 580] on button "Create Account" at bounding box center [789, 573] width 72 height 17
click at [785, 571] on button "Create Account" at bounding box center [789, 573] width 72 height 17
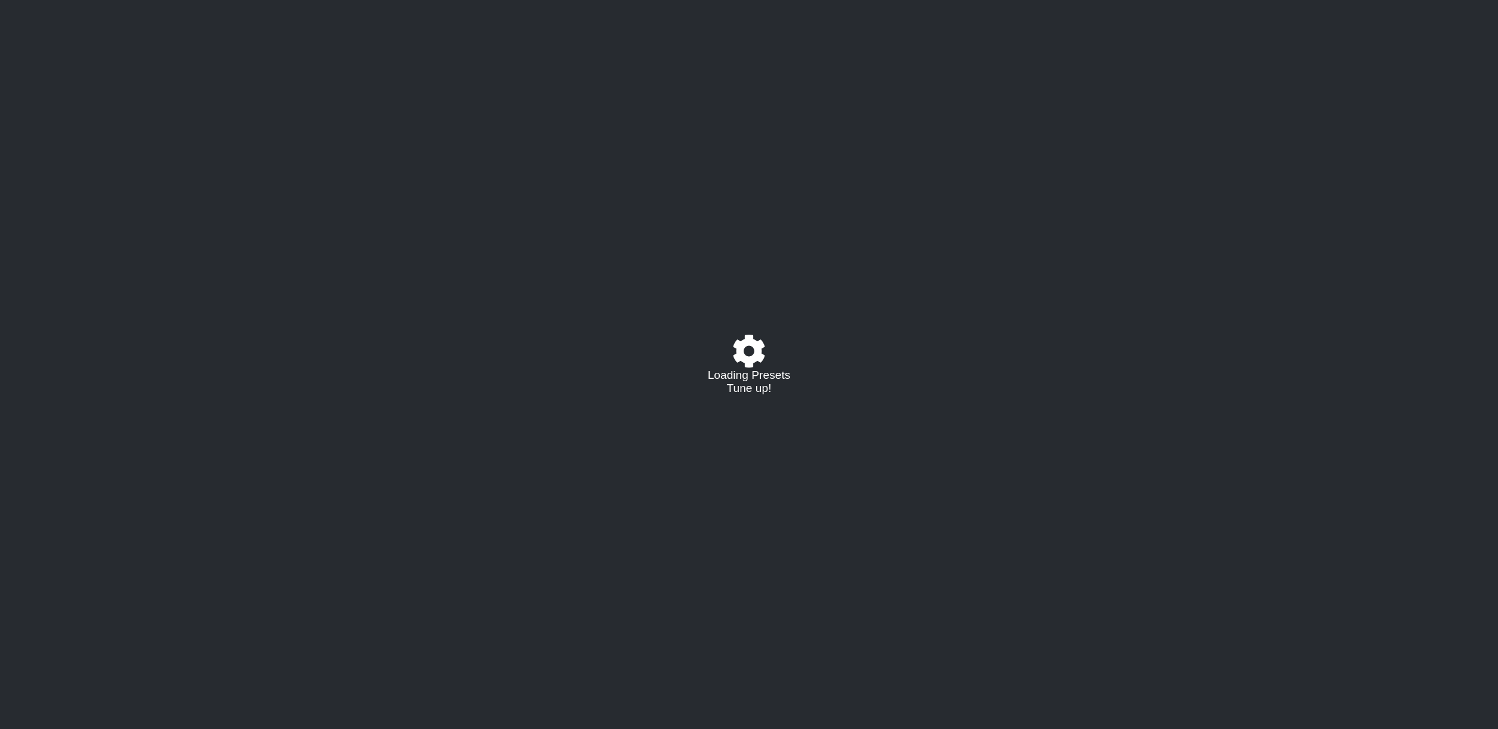
select select "C"
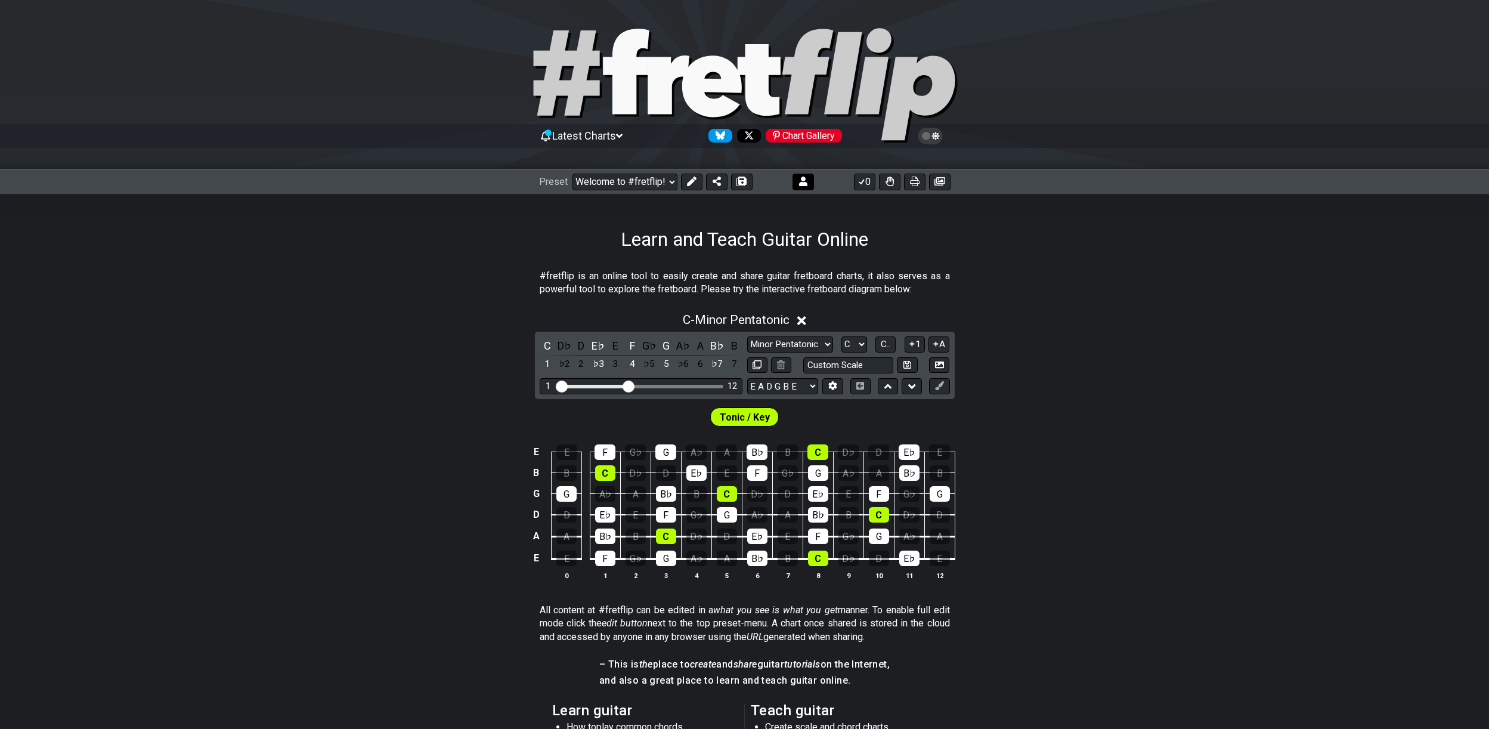
click at [801, 184] on icon at bounding box center [803, 182] width 8 height 10
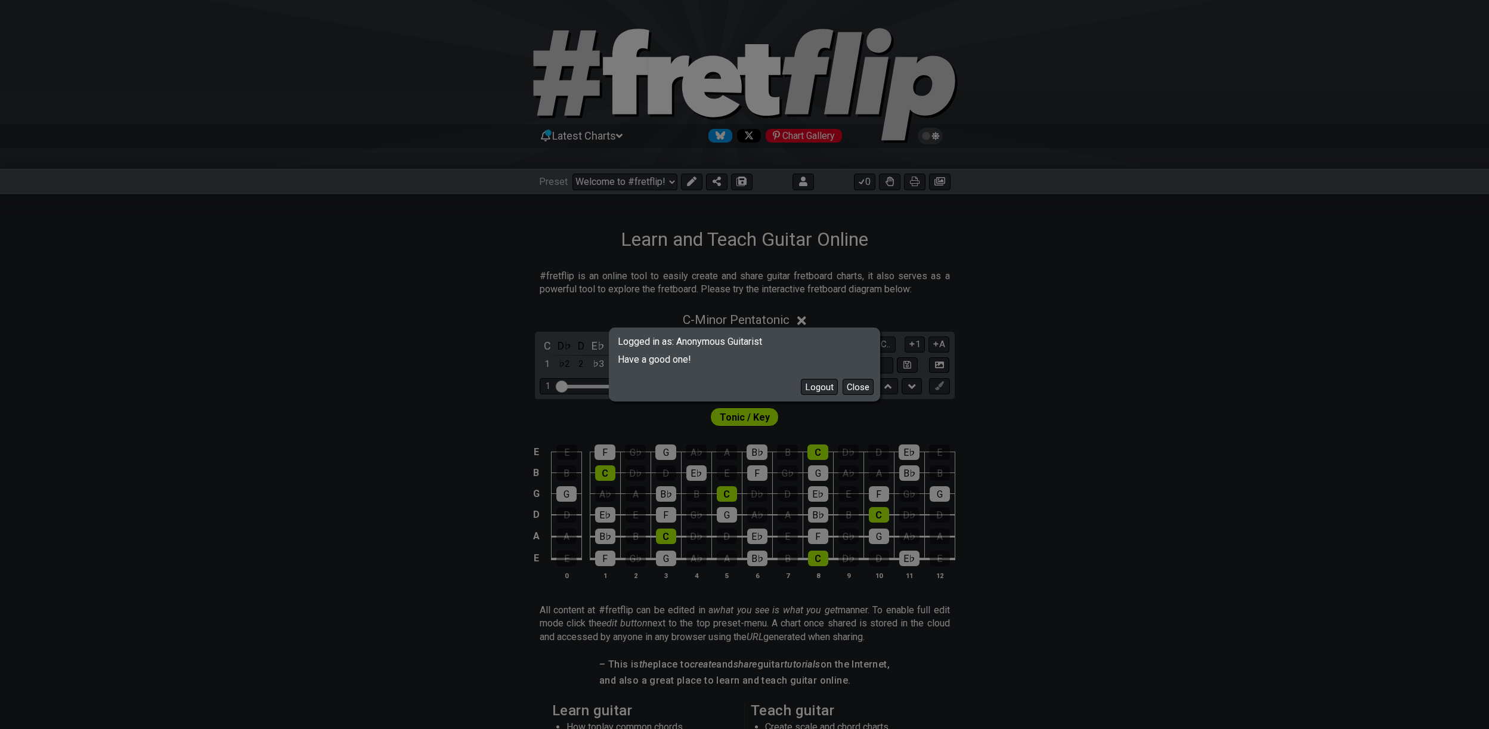
click at [1050, 298] on div "Logged in as: Anonymous Guitarist Have a good one! Logout Close" at bounding box center [744, 364] width 1489 height 729
click at [851, 388] on button "Close" at bounding box center [858, 387] width 31 height 16
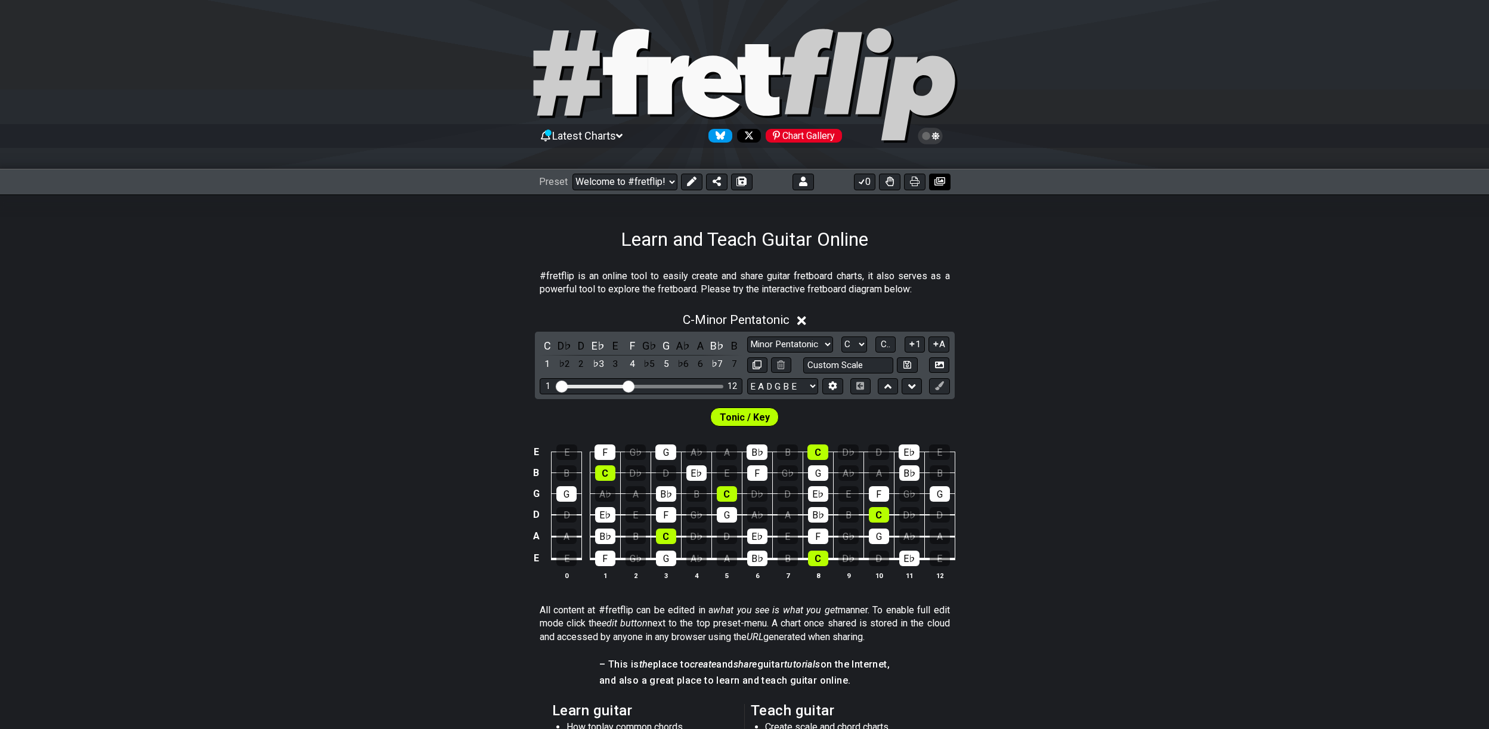
click at [940, 184] on icon at bounding box center [940, 182] width 11 height 10
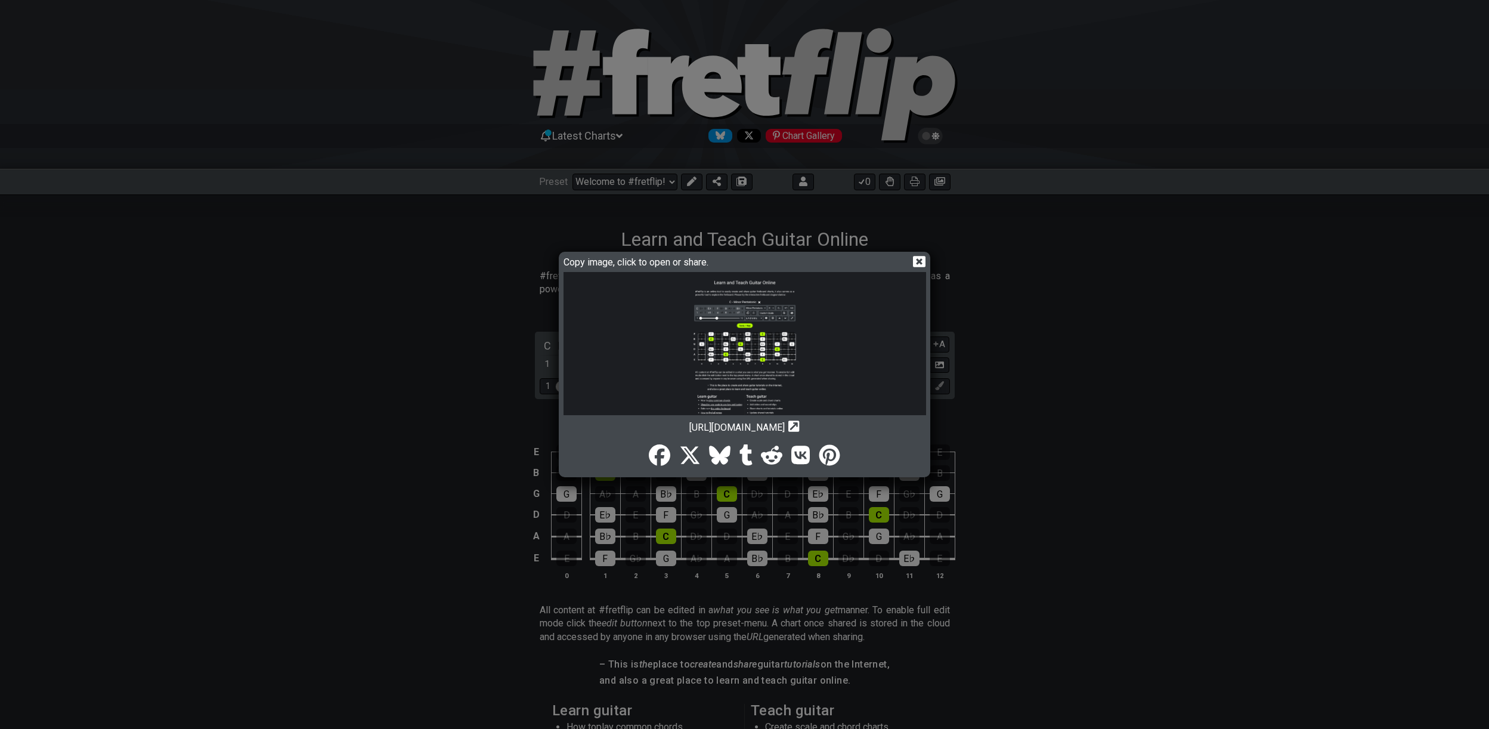
click at [800, 425] on icon "Copy url to clipboard" at bounding box center [793, 426] width 11 height 13
click at [919, 259] on icon at bounding box center [919, 261] width 13 height 13
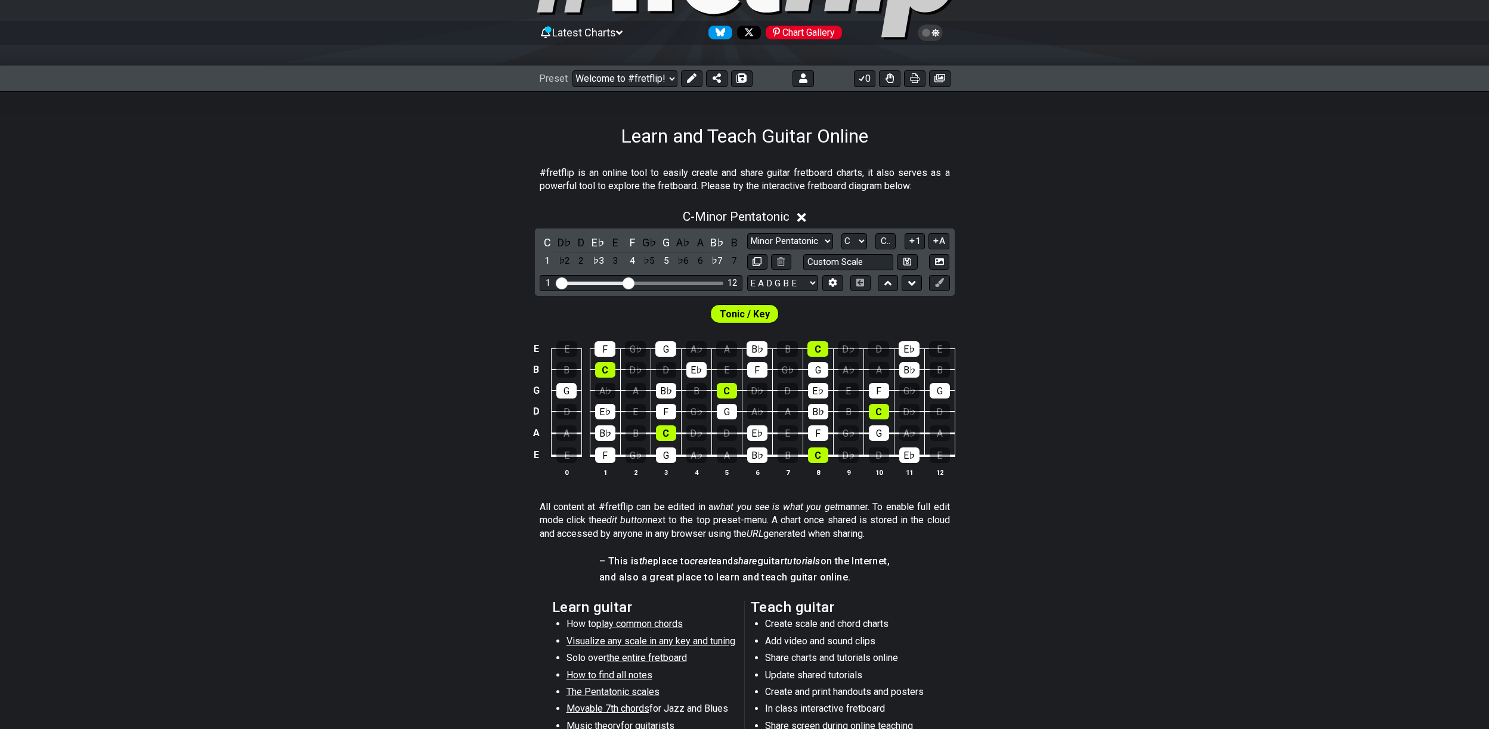
scroll to position [105, 0]
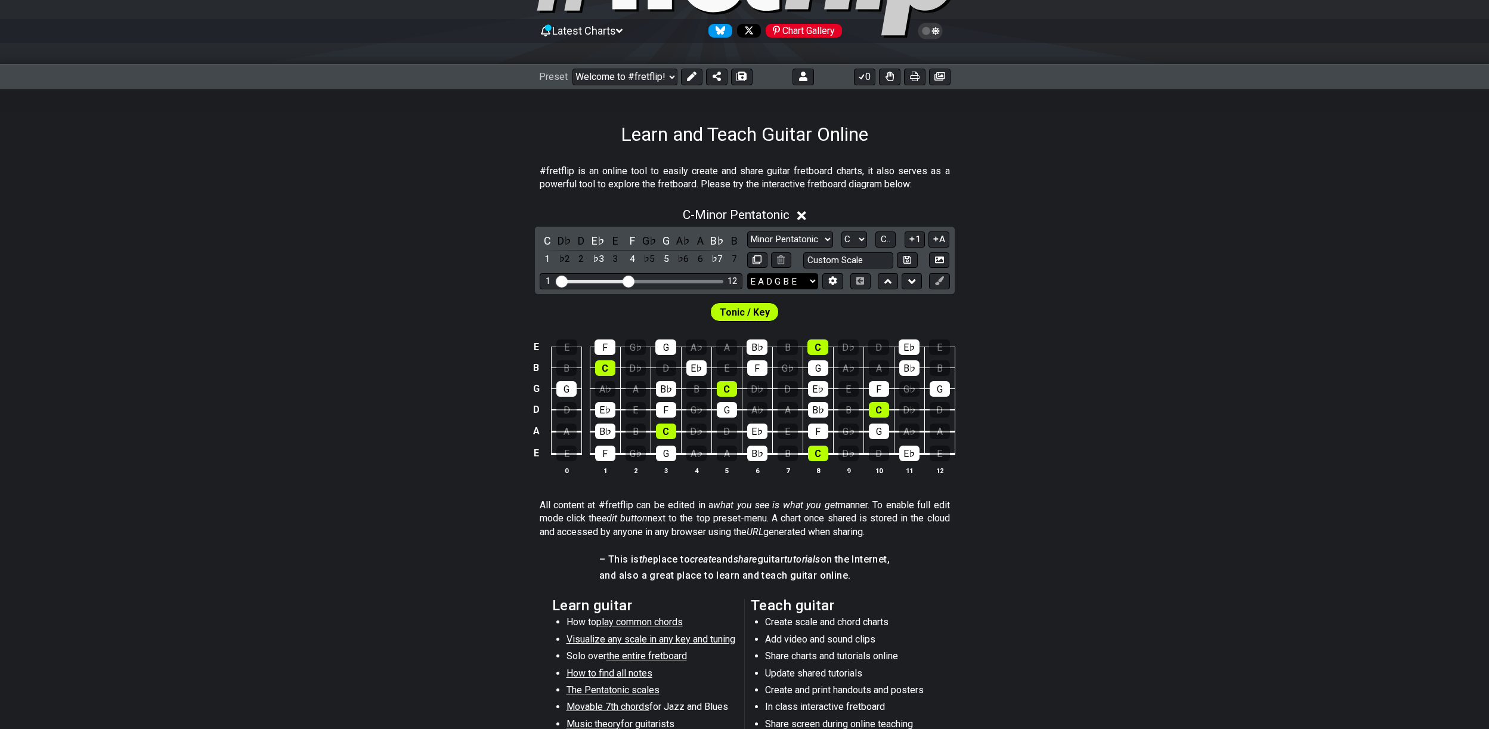
click at [812, 281] on select "E A D G B E E A D G B E E A D G B E B E A D F♯ B A D G C E A D A D G B E E♭ A♭ …" at bounding box center [782, 281] width 71 height 16
click at [562, 280] on input "Visible fret range" at bounding box center [640, 280] width 169 height 0
click at [625, 280] on input "Visible fret range" at bounding box center [640, 280] width 169 height 0
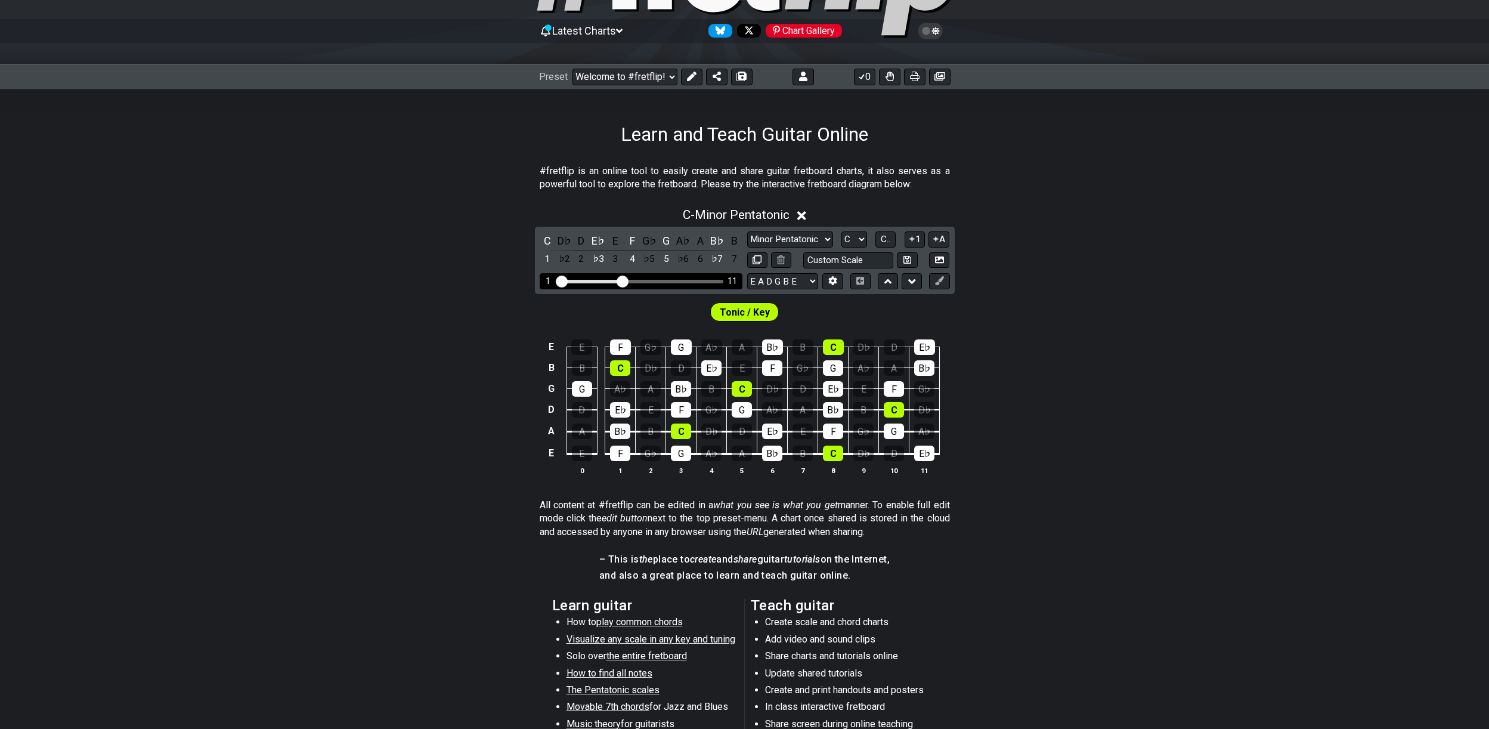
click at [631, 280] on div "Visible fret range" at bounding box center [640, 282] width 165 height 4
click at [630, 280] on input "Visible fret range" at bounding box center [640, 280] width 169 height 0
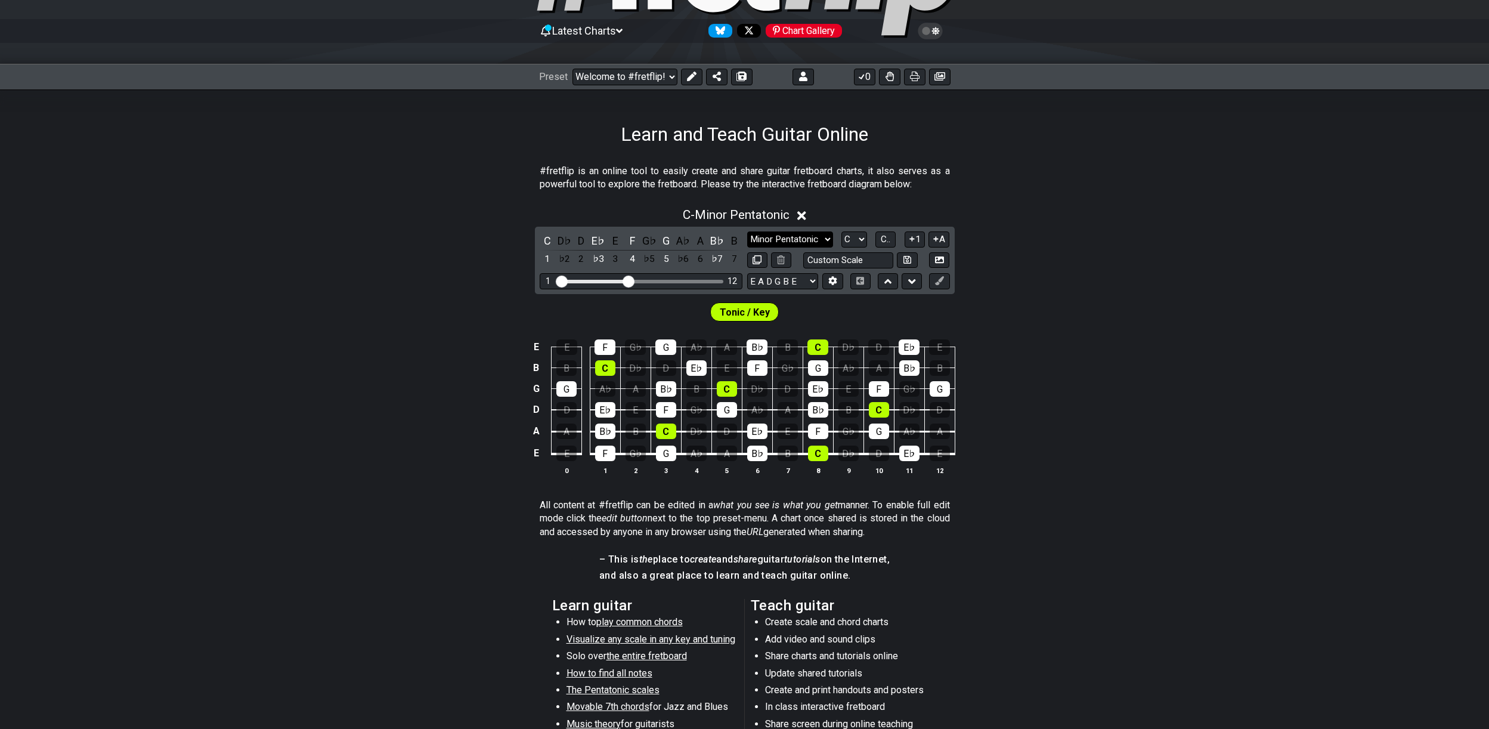
click at [802, 235] on select "Minor Pentatonic Click to edit Minor Pentatonic Major Pentatonic Minor Blues Ma…" at bounding box center [790, 239] width 86 height 16
select select "Major"
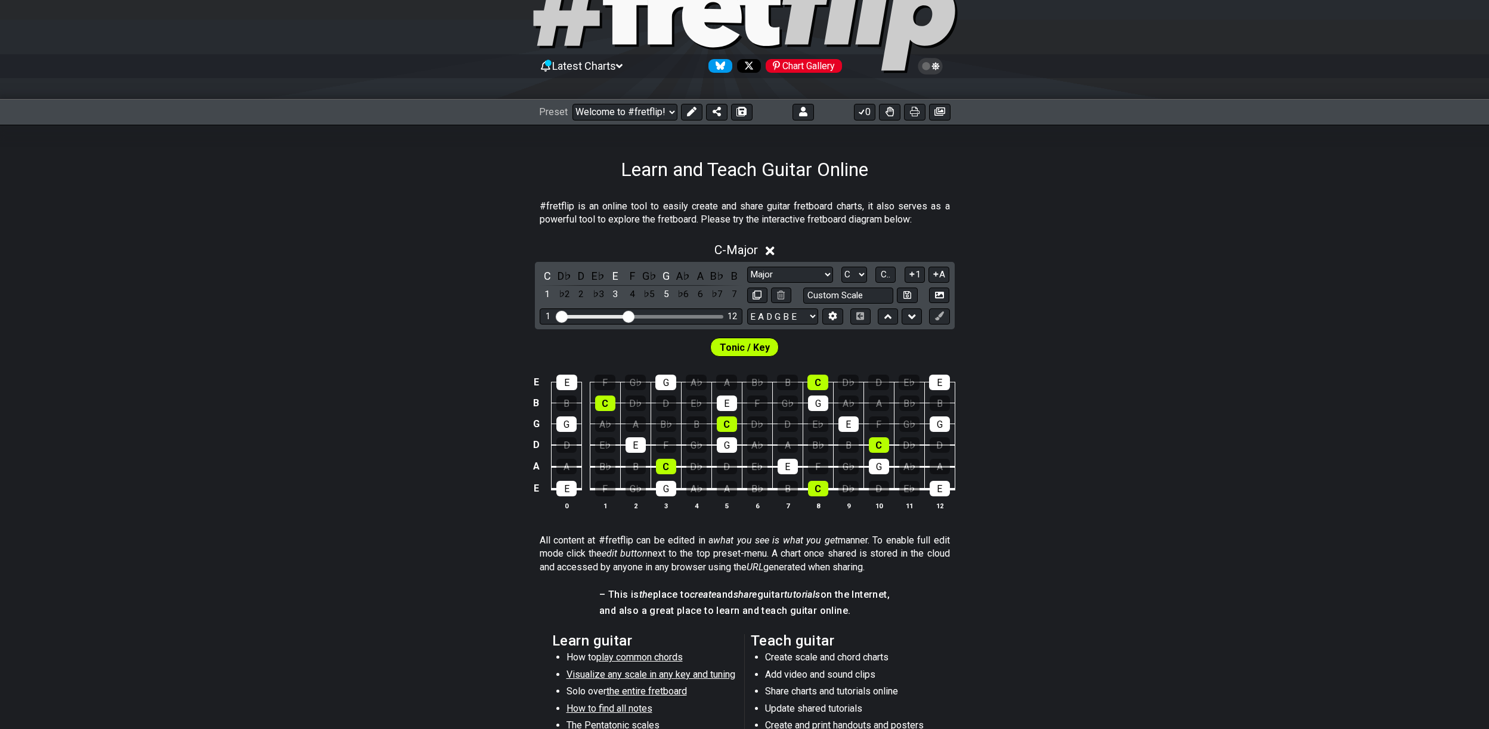
scroll to position [0, 0]
